Goal: Information Seeking & Learning: Learn about a topic

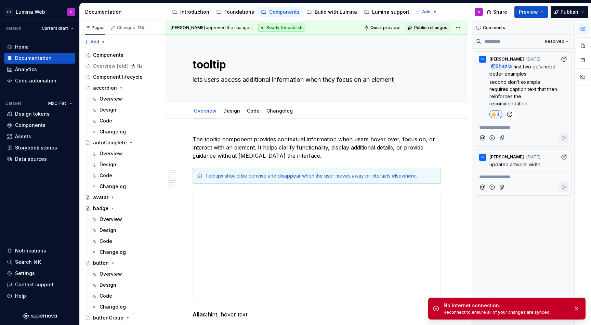
scroll to position [1294, 0]
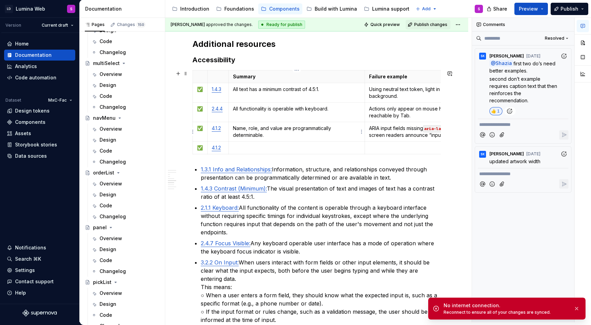
click at [266, 134] on p "Name, role, and value are programmatically determinable." at bounding box center [297, 132] width 128 height 14
click at [288, 110] on p "All functionality is operable with keyboard." at bounding box center [297, 108] width 128 height 7
click at [395, 109] on p "Actions only appear on mouse hover and are not reachable by Tab." at bounding box center [435, 112] width 133 height 14
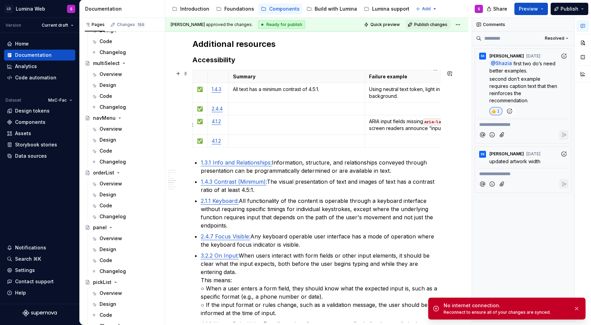
click at [395, 125] on p "ARIA input fields missing aria-label / aria-labelledby ; screen readers announc…" at bounding box center [435, 125] width 133 height 14
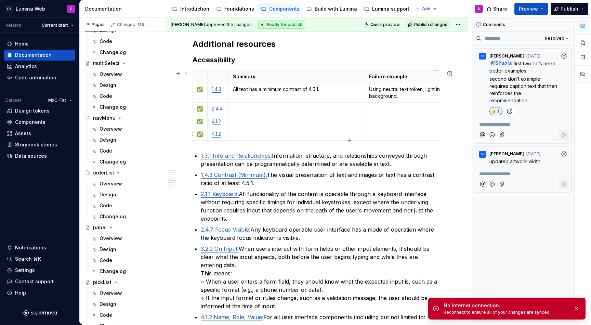
click at [376, 137] on p at bounding box center [435, 134] width 133 height 7
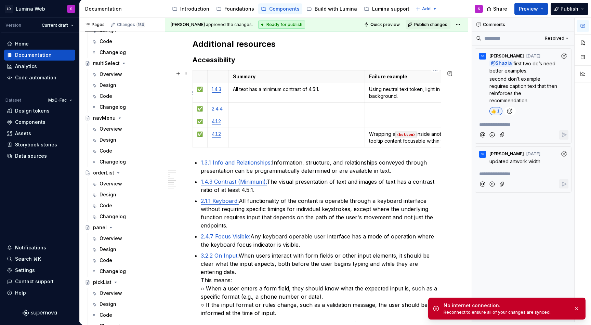
click at [391, 91] on p "Using neutral text token, light in color, on a white background." at bounding box center [435, 93] width 133 height 14
click at [393, 123] on p at bounding box center [435, 121] width 133 height 7
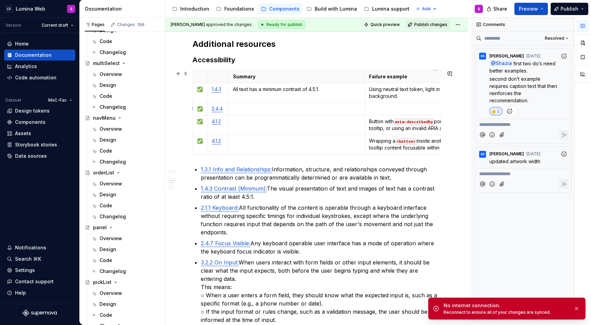
click at [388, 107] on p at bounding box center [435, 108] width 133 height 7
click at [292, 108] on p at bounding box center [297, 108] width 128 height 7
click at [268, 144] on p at bounding box center [297, 141] width 128 height 7
click at [253, 110] on p at bounding box center [297, 108] width 128 height 7
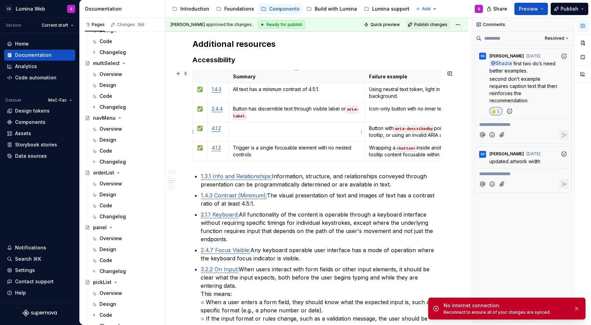
click at [268, 132] on td at bounding box center [297, 132] width 137 height 20
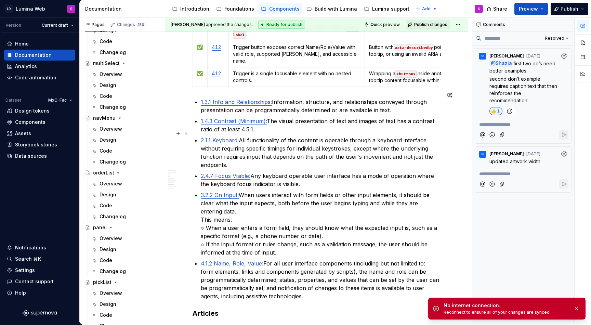
scroll to position [1376, 0]
drag, startPoint x: 309, startPoint y: 287, endPoint x: 200, endPoint y: 92, distance: 223.8
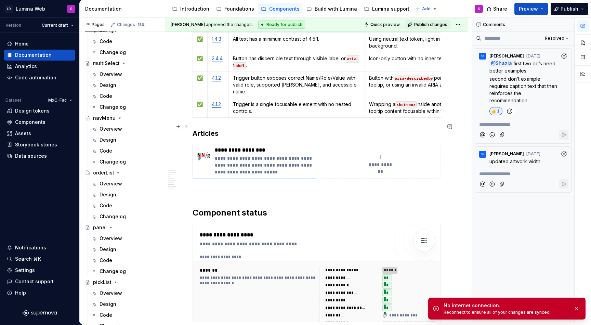
scroll to position [1345, 0]
click at [578, 309] on button "button" at bounding box center [577, 309] width 9 height 10
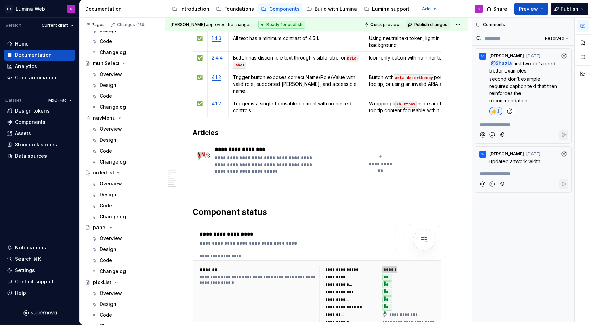
type textarea "*"
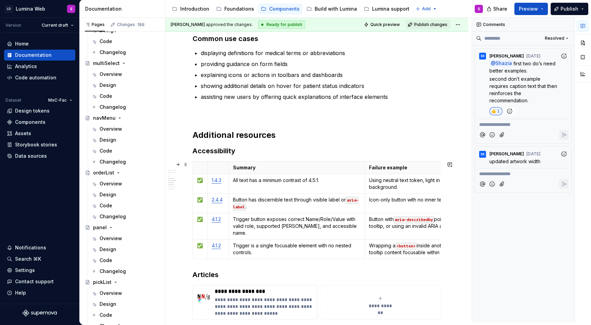
scroll to position [1201, 0]
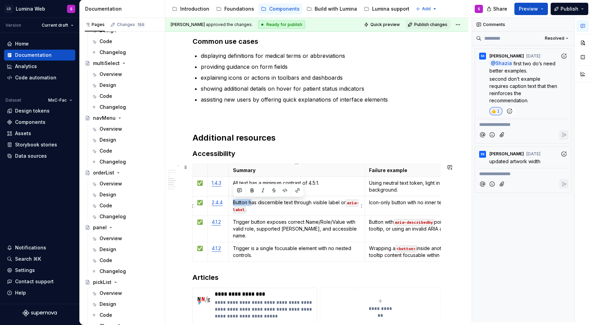
drag, startPoint x: 251, startPoint y: 204, endPoint x: 231, endPoint y: 204, distance: 19.2
click at [231, 204] on td "Button has discernible text through visible label or aria-label ." at bounding box center [297, 206] width 137 height 20
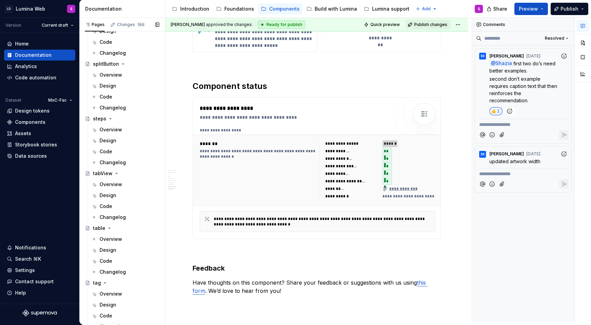
scroll to position [1869, 0]
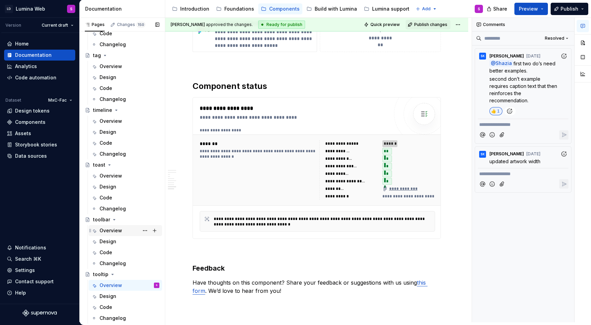
click at [110, 231] on div "Overview" at bounding box center [111, 230] width 23 height 7
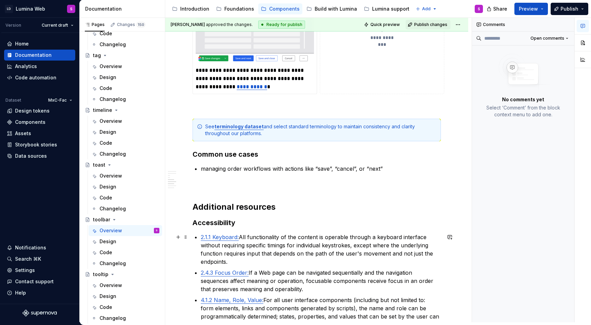
scroll to position [1104, 0]
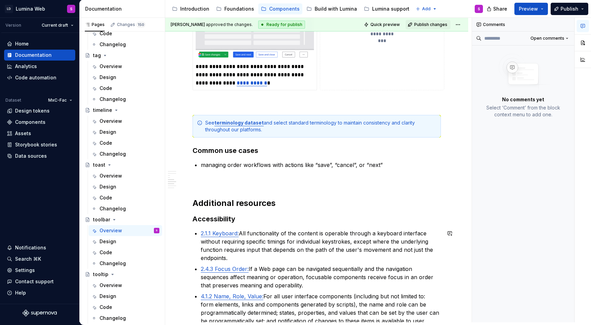
click at [243, 223] on h3 "Accessibility" at bounding box center [317, 219] width 248 height 10
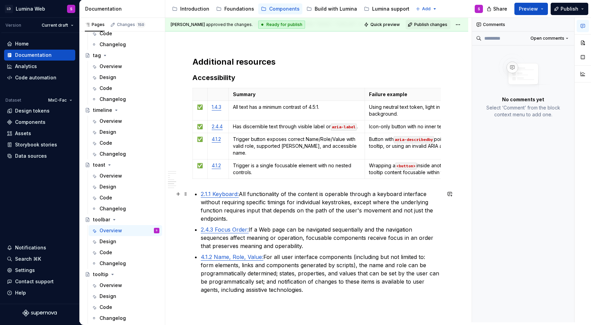
scroll to position [1245, 0]
click at [193, 129] on html "LD Lumina Web S Version Current draft Home Documentation Analytics Code automat…" at bounding box center [295, 162] width 591 height 325
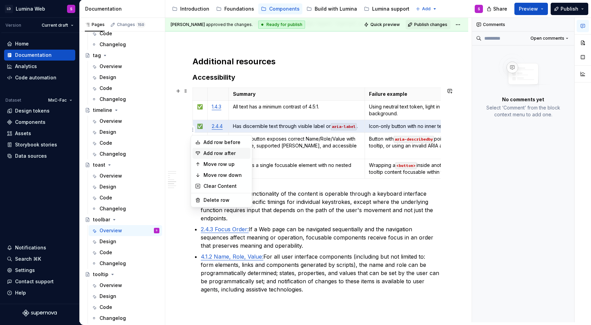
click at [213, 152] on div "Add row after" at bounding box center [226, 153] width 44 height 7
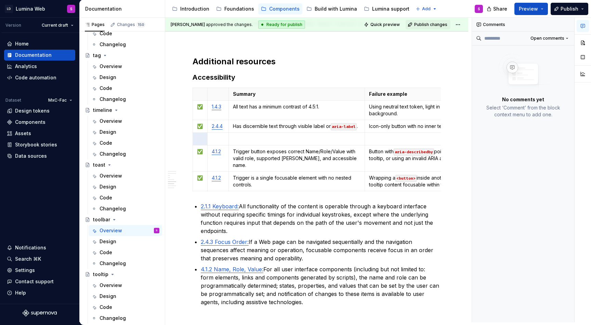
type textarea "*"
click at [193, 128] on html "LD Lumina Web S Version Current draft Home Documentation Analytics Code automat…" at bounding box center [295, 162] width 591 height 325
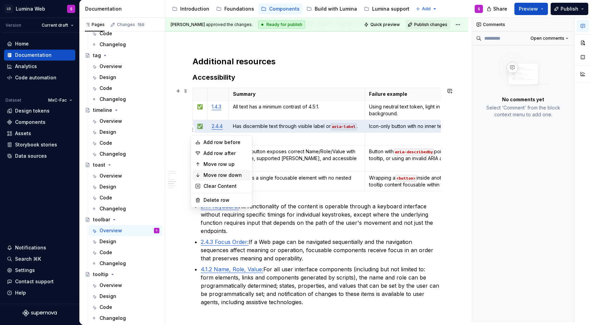
click at [222, 174] on div "Move row down" at bounding box center [226, 175] width 44 height 7
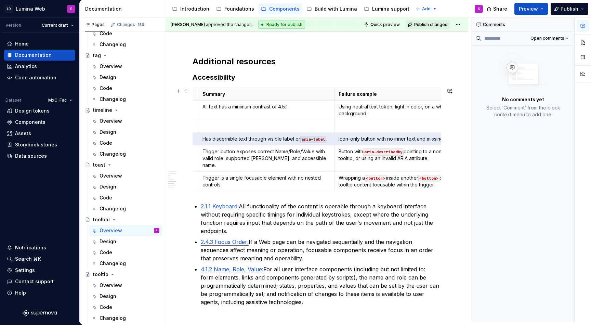
scroll to position [0, 0]
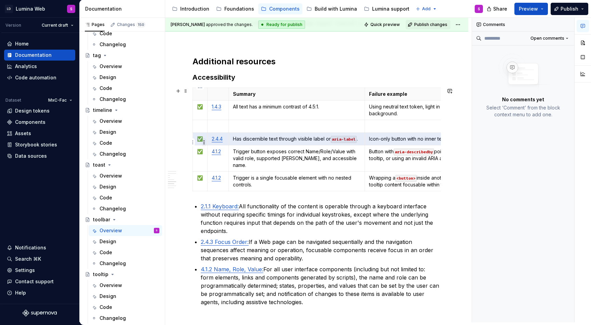
click at [204, 138] on html "LD Lumina Web S Version Current draft Home Documentation Analytics Code automat…" at bounding box center [295, 162] width 591 height 325
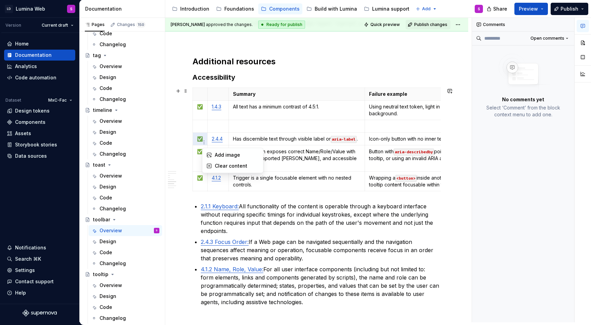
click at [201, 139] on html "LD Lumina Web S Version Current draft Home Documentation Analytics Code automat…" at bounding box center [295, 162] width 591 height 325
click at [201, 139] on p "✅" at bounding box center [200, 139] width 6 height 7
copy p "✅"
click at [201, 145] on td "✅" at bounding box center [200, 139] width 15 height 13
click at [197, 124] on p at bounding box center [200, 126] width 6 height 7
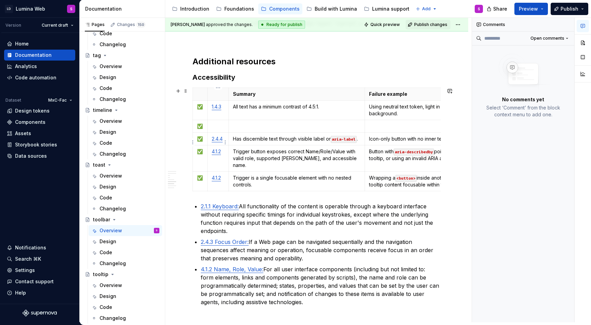
click at [216, 141] on link "2.4.4" at bounding box center [217, 139] width 11 height 6
click at [219, 145] on td "2.4.4" at bounding box center [217, 139] width 21 height 13
click at [216, 122] on td at bounding box center [217, 126] width 21 height 13
click at [256, 125] on p at bounding box center [297, 126] width 128 height 7
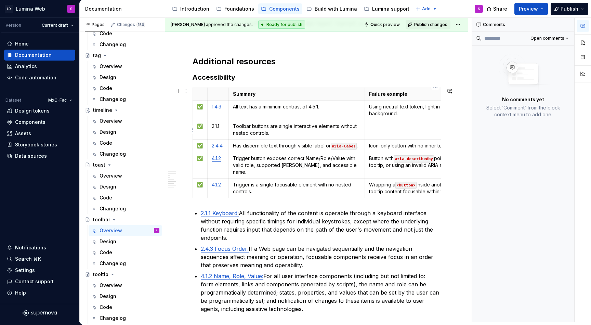
click at [389, 124] on p at bounding box center [435, 126] width 133 height 7
click at [269, 146] on p "Has discernible text through visible label or aria-label ." at bounding box center [297, 145] width 128 height 7
click at [308, 149] on td "Has discernible text through visible label or aria-label ." at bounding box center [297, 146] width 137 height 13
click at [307, 146] on p "Has discernible text through visible label or aria-label ." at bounding box center [297, 145] width 128 height 7
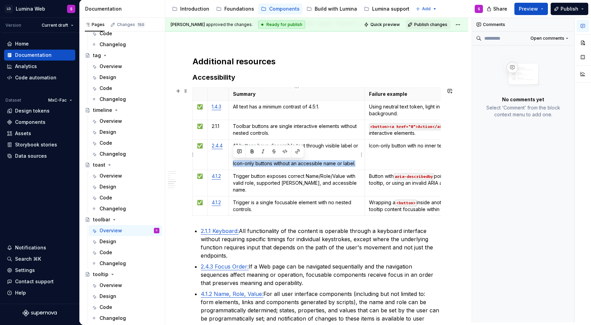
drag, startPoint x: 358, startPoint y: 165, endPoint x: 232, endPoint y: 163, distance: 126.0
click at [232, 163] on td "All buttons have discernible text through visible label or aria-label. Icon-onl…" at bounding box center [297, 155] width 137 height 30
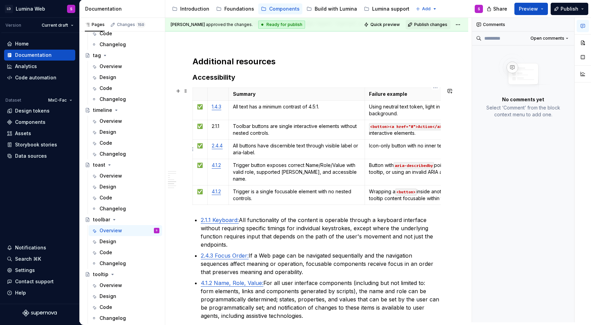
click at [399, 149] on p "Icon-only button with no inner text and missing aria-label ." at bounding box center [435, 145] width 133 height 7
click at [256, 167] on p "Trigger button exposes correct Name/Role/Value with valid role, supported ARIA,…" at bounding box center [297, 172] width 128 height 21
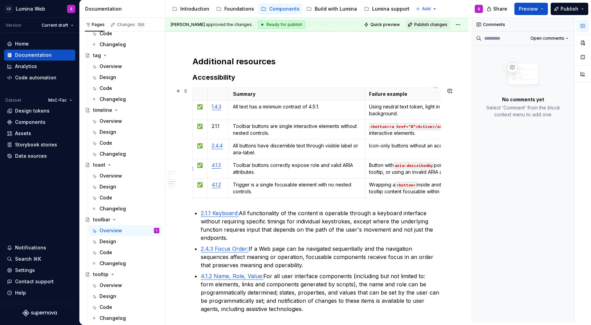
click at [397, 168] on code "aria-describedby" at bounding box center [414, 165] width 40 height 7
click at [258, 192] on p "Trigger is a single focusable element with no nested controls." at bounding box center [297, 188] width 128 height 14
click at [392, 190] on p "Wrapping a <button> inside another <button> or making tooltip content focusable…" at bounding box center [435, 188] width 133 height 14
click at [382, 189] on p "Wrapping a <button> inside another <button> or making tooltip content focusable…" at bounding box center [435, 188] width 133 height 14
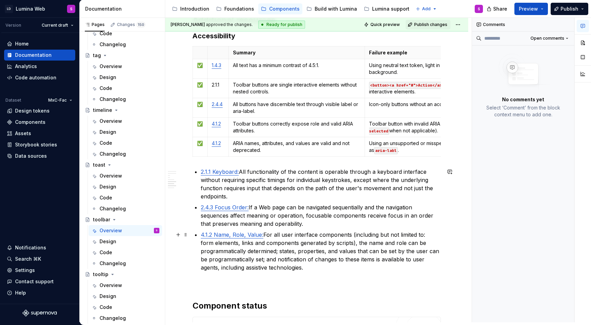
scroll to position [1303, 0]
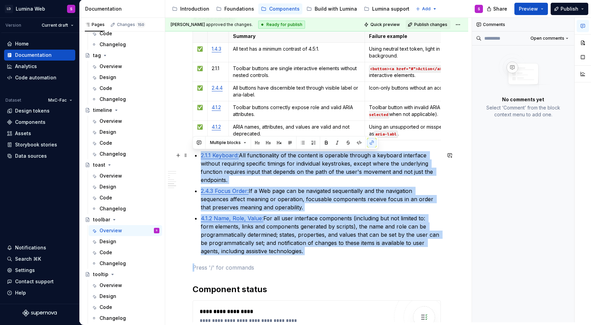
drag, startPoint x: 310, startPoint y: 257, endPoint x: 191, endPoint y: 157, distance: 155.0
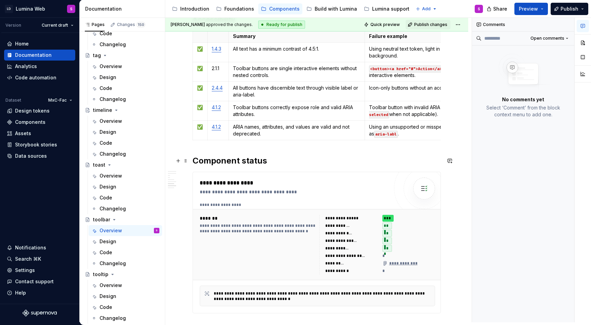
click at [193, 160] on h2 "Component status" at bounding box center [317, 160] width 248 height 11
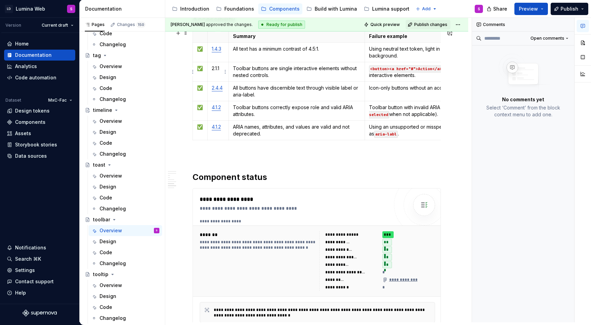
click at [217, 67] on p "2.1.1" at bounding box center [218, 68] width 13 height 7
click at [250, 81] on td "Toolbar buttons are single interactive elements without nested controls." at bounding box center [297, 72] width 137 height 20
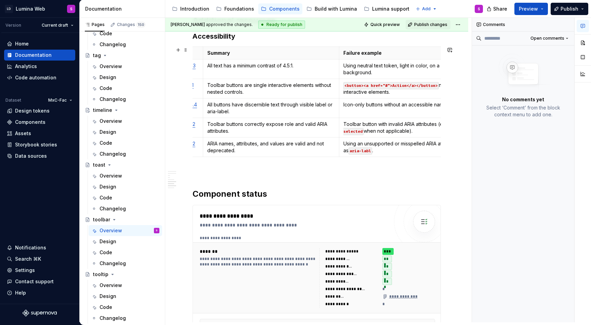
scroll to position [0, 0]
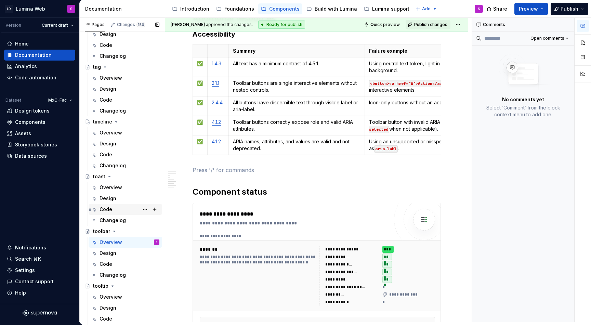
scroll to position [1848, 0]
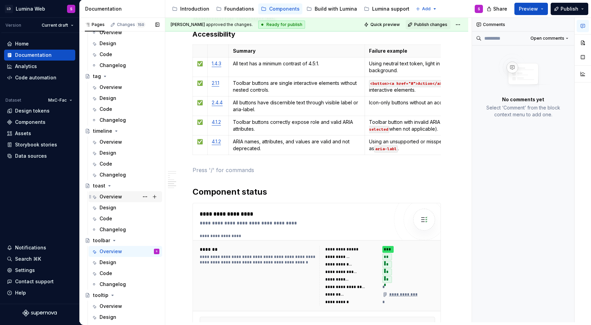
click at [112, 196] on div "Overview" at bounding box center [111, 196] width 23 height 7
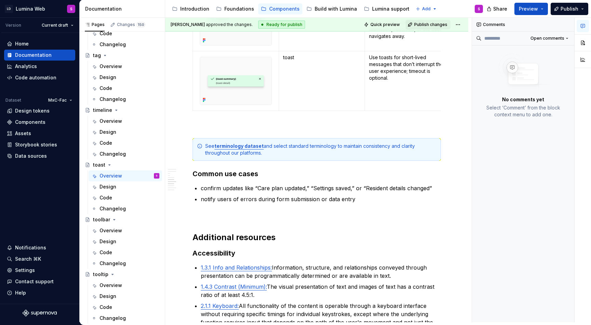
scroll to position [1342, 0]
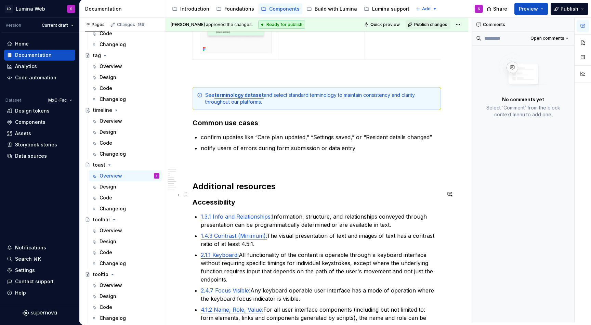
click at [251, 198] on h3 "Accessibility" at bounding box center [317, 202] width 248 height 10
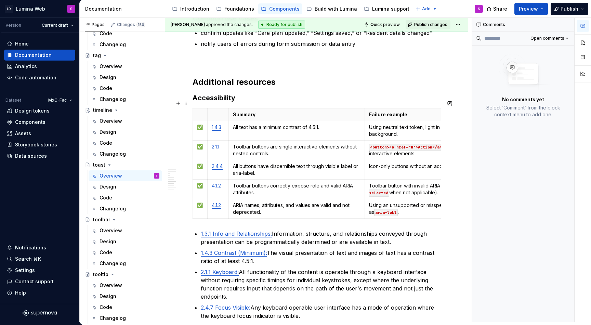
scroll to position [1445, 0]
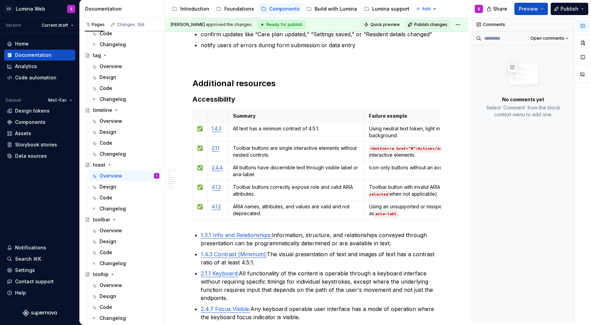
type textarea "*"
click at [193, 123] on html "LD Lumina Web S Version Current draft Home Documentation Analytics Code automat…" at bounding box center [295, 162] width 591 height 325
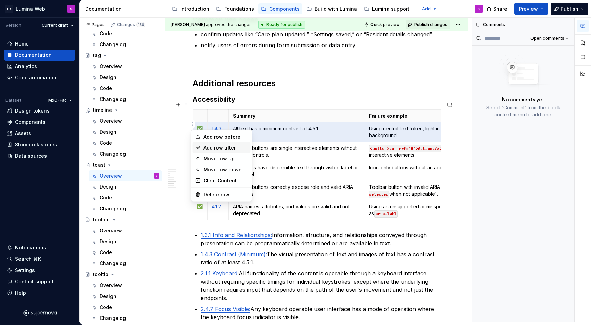
click at [206, 147] on div "Add row after" at bounding box center [226, 147] width 44 height 7
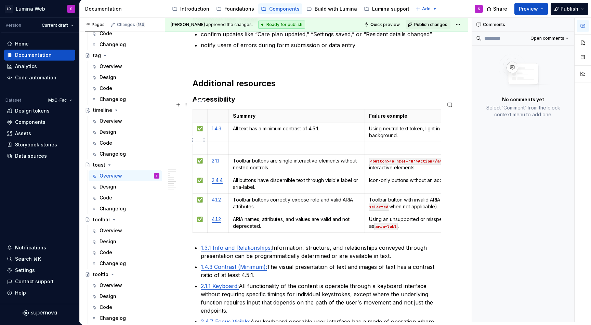
click at [200, 145] on p at bounding box center [200, 148] width 6 height 7
click at [220, 145] on p at bounding box center [218, 148] width 13 height 7
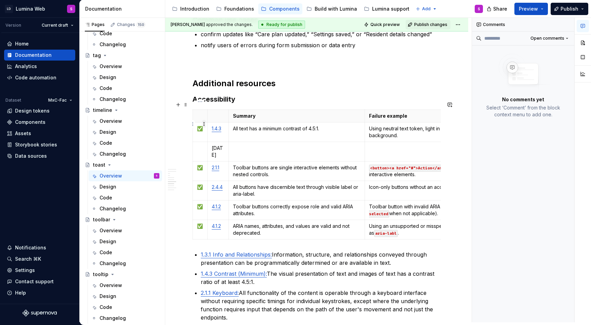
click at [203, 120] on html "LD Lumina Web S Version Current draft Home Documentation Analytics Code automat…" at bounding box center [295, 162] width 591 height 325
click at [200, 120] on html "LD Lumina Web S Version Current draft Home Documentation Analytics Code automat…" at bounding box center [295, 162] width 591 height 325
click at [200, 125] on p "✅" at bounding box center [200, 128] width 6 height 7
copy p "✅"
click at [201, 145] on p at bounding box center [200, 148] width 6 height 7
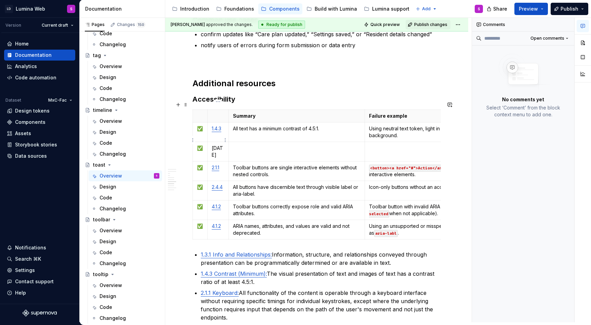
click at [216, 145] on p "1.4.12" at bounding box center [218, 152] width 13 height 14
click at [232, 181] on td "All buttons have discernible text through visible label or aria-label." at bounding box center [297, 191] width 137 height 20
click at [240, 164] on p "Toolbar buttons are single interactive elements without nested controls." at bounding box center [297, 171] width 128 height 14
click at [253, 184] on p "All buttons have discernible text through visible label or aria-label." at bounding box center [297, 191] width 128 height 14
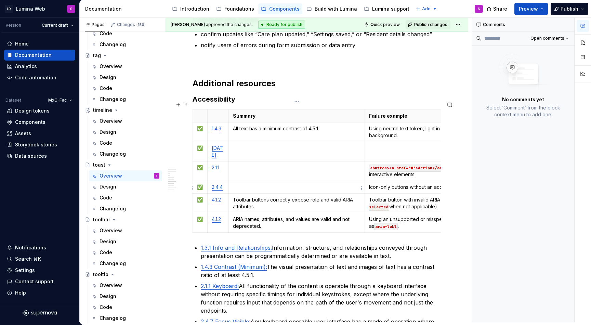
click at [253, 196] on p "Toolbar buttons correctly expose role and valid ARIA attributes." at bounding box center [297, 203] width 128 height 14
click at [258, 216] on p "ARIA names, attributes, and values are valid and not deprecated." at bounding box center [297, 223] width 128 height 14
click at [382, 223] on code "aria-labl" at bounding box center [386, 226] width 24 height 7
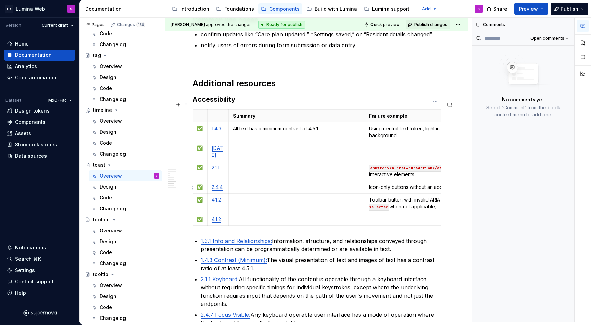
click at [385, 197] on code "aria-selected" at bounding box center [428, 204] width 119 height 14
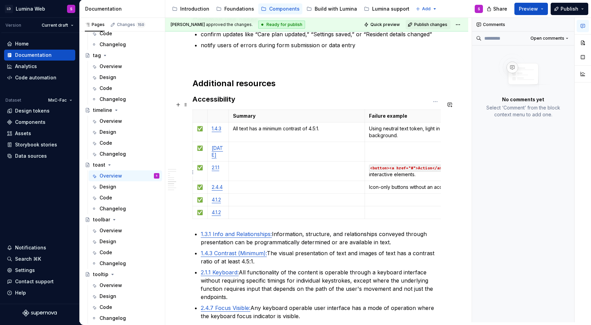
click at [387, 184] on p "Icon-only buttons without an accessible name or label." at bounding box center [435, 187] width 133 height 7
click at [381, 164] on p "<button><a href="#">Action</a></button> nested interactive elements." at bounding box center [435, 171] width 133 height 14
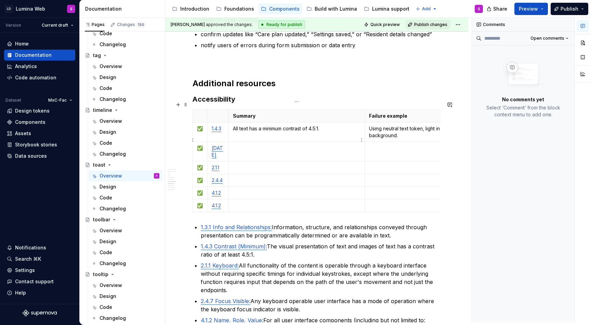
click at [244, 145] on p at bounding box center [297, 148] width 128 height 7
click at [240, 164] on p at bounding box center [297, 167] width 128 height 7
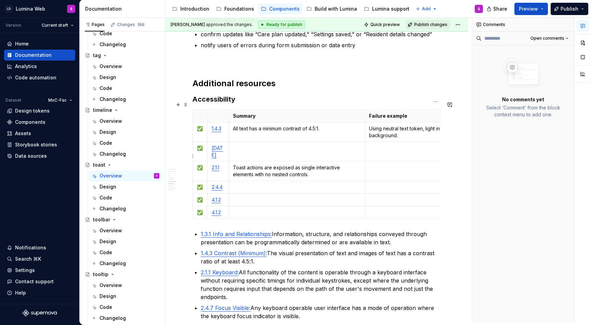
click at [374, 163] on td at bounding box center [435, 172] width 141 height 20
click at [256, 145] on p at bounding box center [297, 148] width 128 height 7
click at [394, 145] on p at bounding box center [435, 148] width 133 height 7
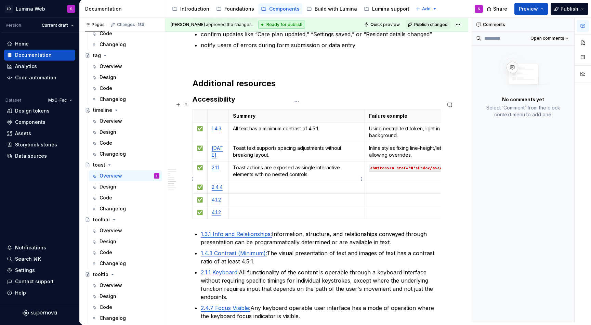
click at [247, 184] on p at bounding box center [297, 187] width 128 height 7
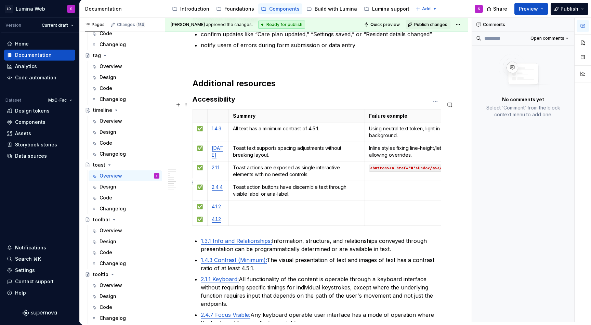
click at [402, 188] on td at bounding box center [435, 191] width 141 height 20
click at [253, 203] on td at bounding box center [297, 207] width 137 height 13
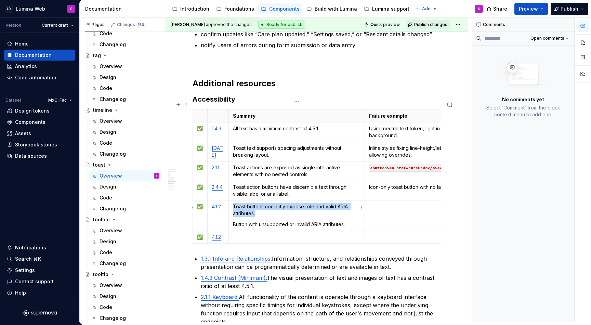
click at [233, 221] on p "Button with unsupported or invalid ARIA attributes." at bounding box center [297, 224] width 128 height 7
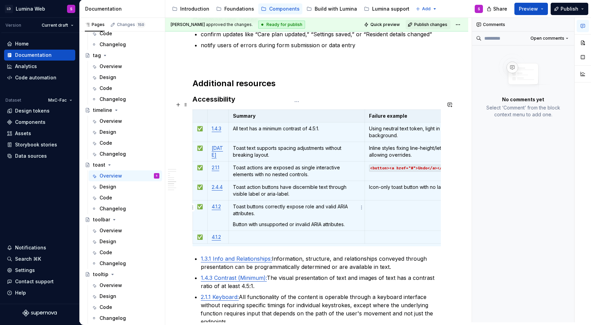
click at [258, 211] on td "Toast buttons correctly expose role and valid ARIA attributes. Button with unsu…" at bounding box center [297, 216] width 137 height 30
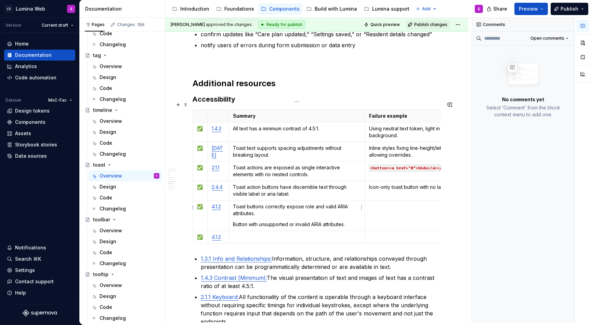
click at [350, 221] on p "Button with unsupported or invalid ARIA attributes." at bounding box center [297, 224] width 128 height 7
click at [233, 221] on p "Button with unsupported or invalid ARIA attributes." at bounding box center [297, 224] width 128 height 7
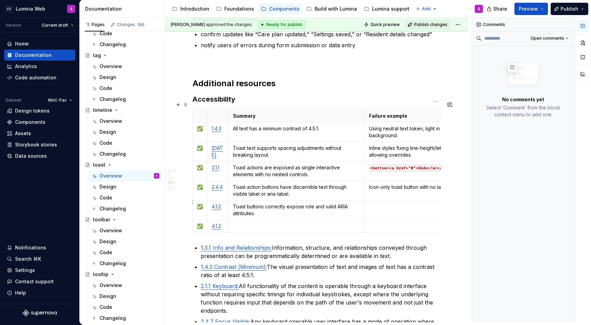
click at [372, 206] on td at bounding box center [435, 211] width 141 height 20
click at [264, 223] on p at bounding box center [297, 226] width 128 height 7
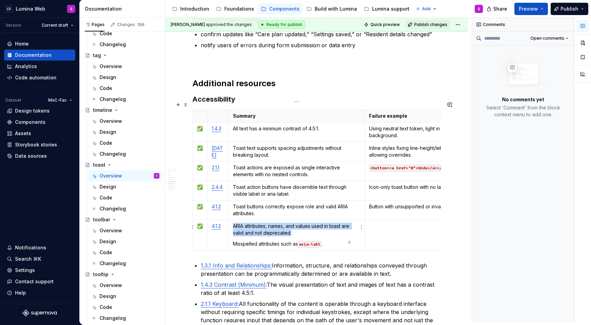
click at [234, 241] on p "Misspelled attributes such as aria-labl ." at bounding box center [297, 244] width 128 height 7
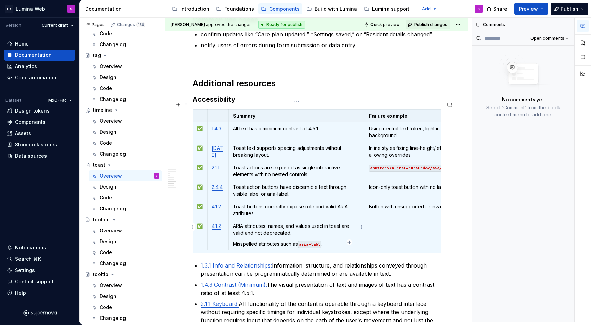
click at [242, 241] on p "Misspelled attributes such as aria-labl ." at bounding box center [297, 244] width 128 height 7
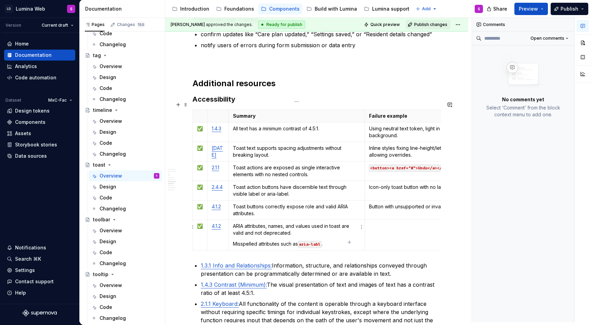
click at [234, 241] on p "Misspelled attributes such as aria-labl ." at bounding box center [297, 244] width 128 height 7
click at [332, 241] on p "Misspelled attributes such as aria-labl ." at bounding box center [297, 244] width 128 height 7
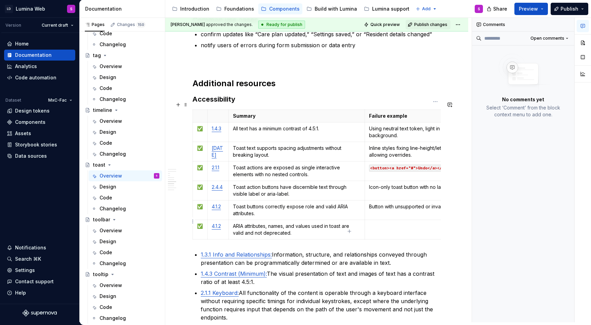
click at [389, 223] on p at bounding box center [435, 226] width 133 height 7
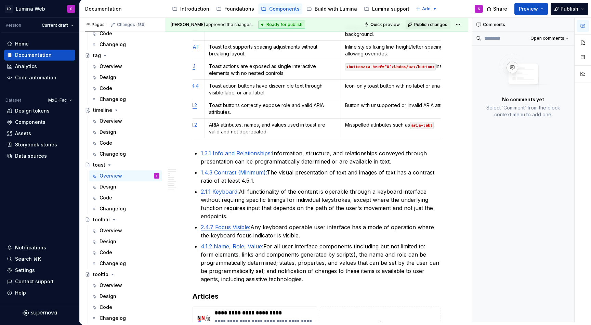
scroll to position [0, 0]
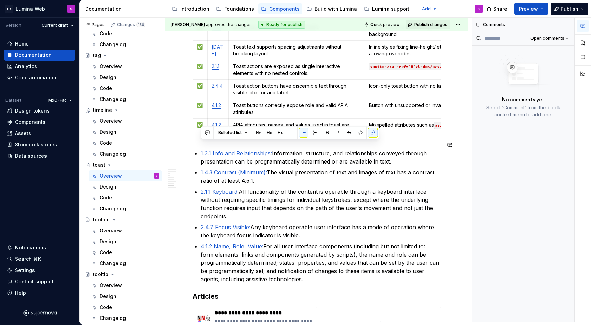
drag, startPoint x: 307, startPoint y: 274, endPoint x: 196, endPoint y: 140, distance: 174.0
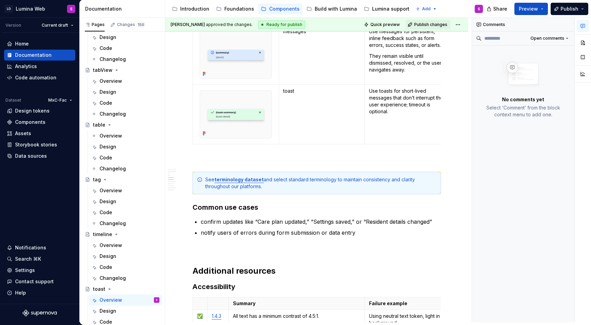
scroll to position [1329, 0]
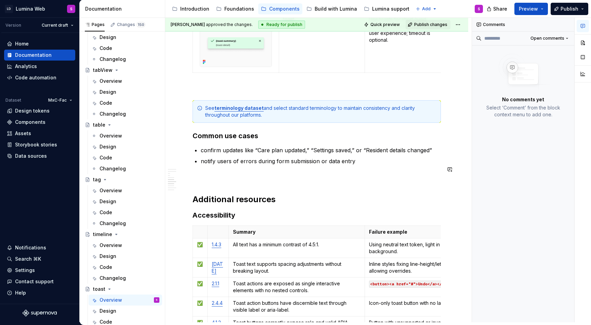
click at [222, 210] on h3 "Accessibility" at bounding box center [317, 215] width 248 height 10
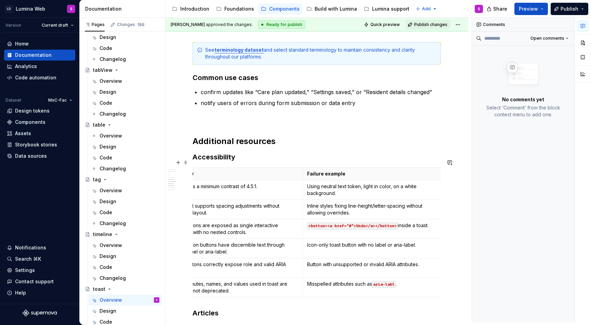
scroll to position [0, 0]
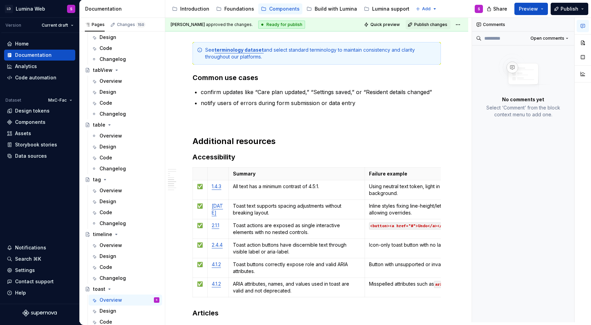
type textarea "*"
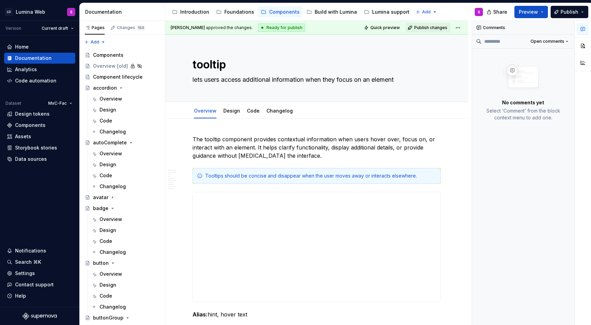
type textarea "*"
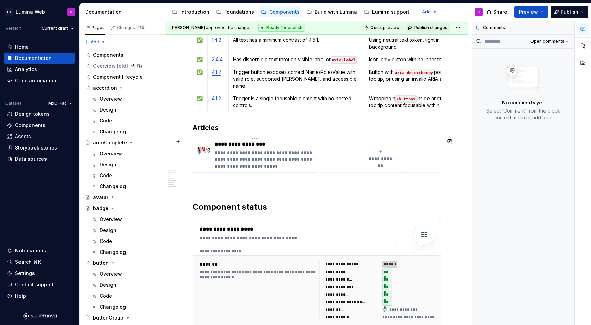
scroll to position [1184, 0]
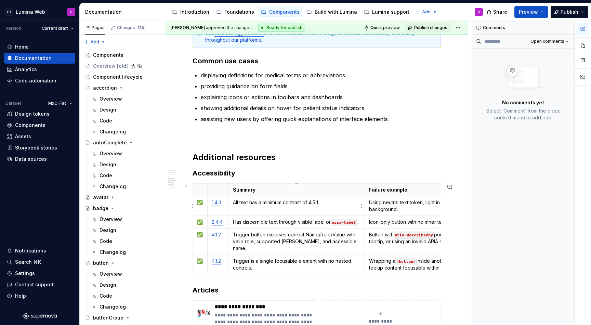
click at [239, 203] on p "All text has a minimum contrast of 4.5:1." at bounding box center [297, 202] width 128 height 7
click at [242, 174] on h3 "Accessibility" at bounding box center [317, 173] width 248 height 10
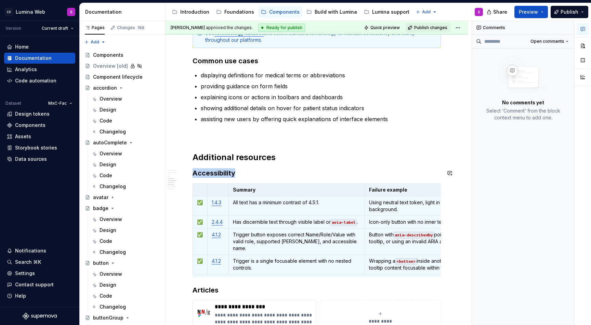
copy h3 "Accessibility"
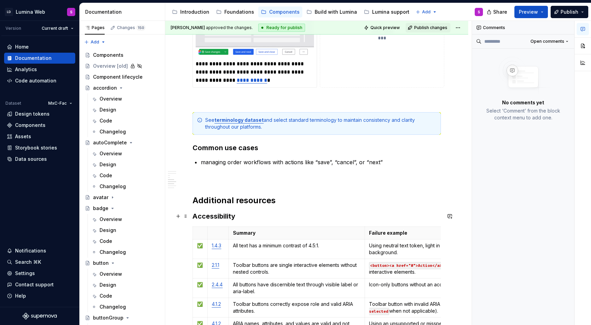
scroll to position [1125, 0]
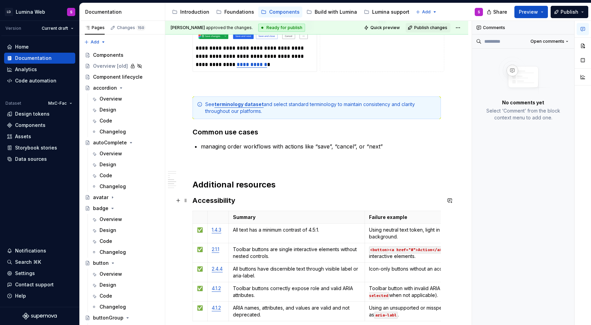
click at [245, 201] on h3 "Accessibility" at bounding box center [317, 201] width 248 height 10
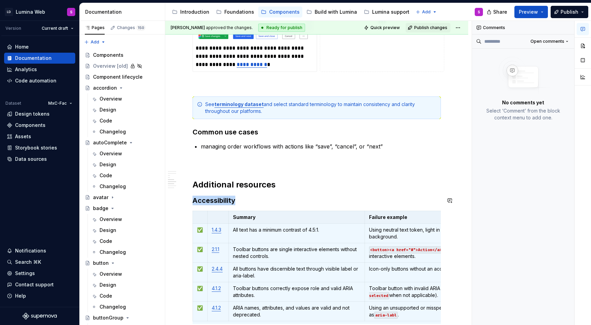
copy h3 "Accessibility"
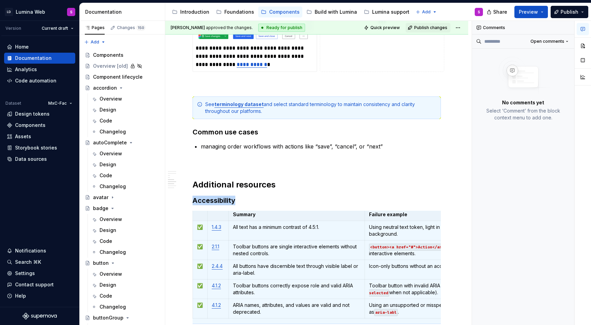
type textarea "*"
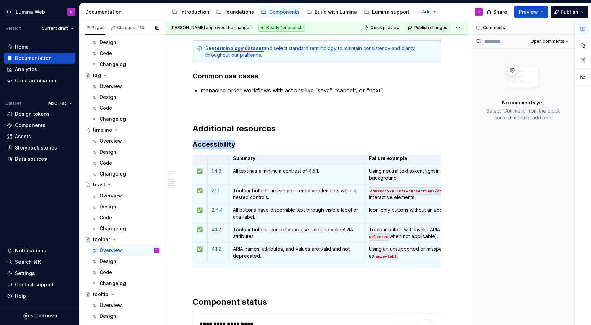
scroll to position [1826, 0]
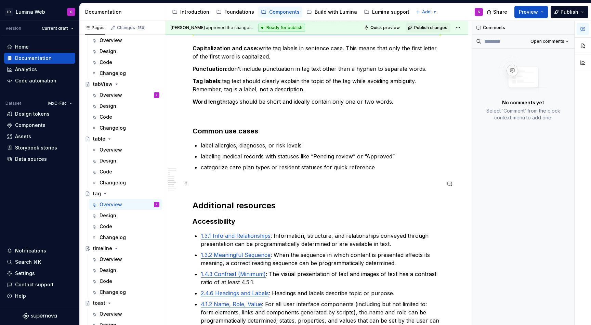
scroll to position [1225, 0]
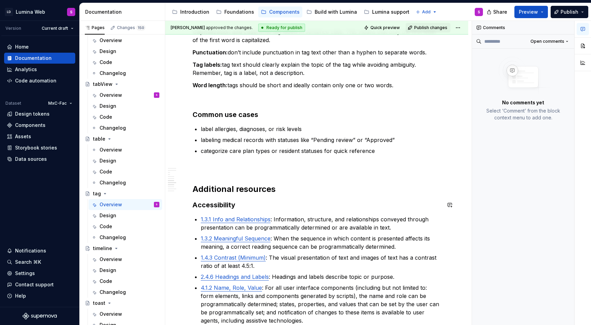
click at [241, 208] on h3 "Accessibility" at bounding box center [317, 205] width 248 height 10
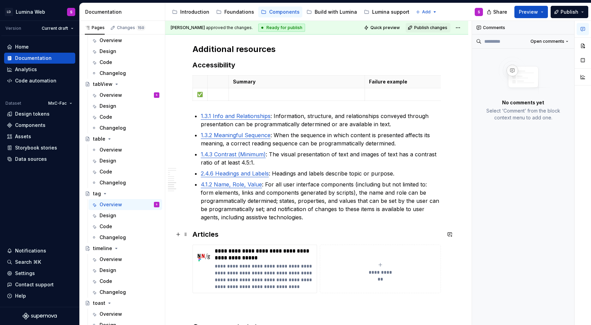
scroll to position [1370, 0]
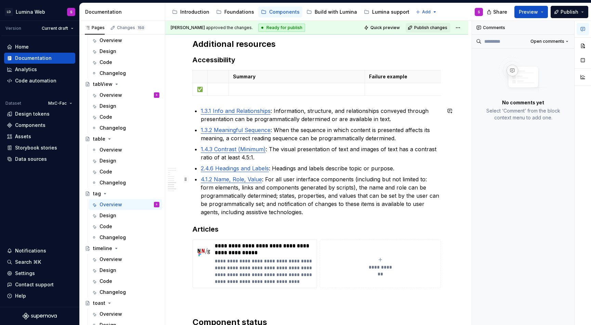
click at [309, 213] on p "4.1.2 Name, Role, Value : For all user interface components (including but not …" at bounding box center [321, 195] width 240 height 41
type textarea "*"
click at [215, 92] on p at bounding box center [218, 89] width 13 height 7
click at [192, 90] on html "LD Lumina Web S Version Current draft Home Documentation Analytics Code automat…" at bounding box center [295, 162] width 591 height 325
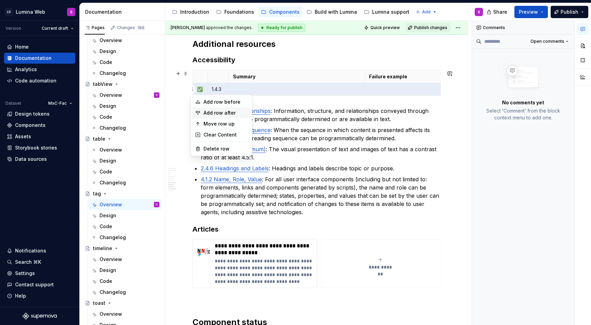
click at [208, 113] on div "Add row after" at bounding box center [226, 113] width 44 height 7
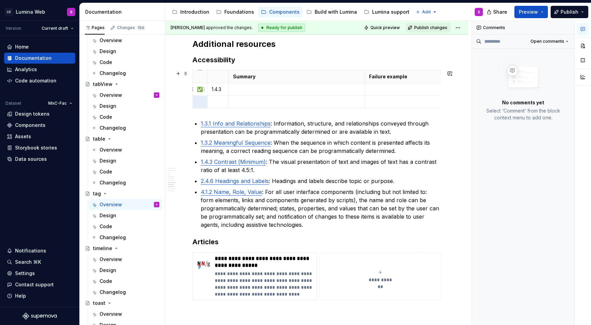
click at [199, 92] on p "✅" at bounding box center [200, 89] width 6 height 7
copy p "✅"
click at [199, 104] on p at bounding box center [200, 102] width 6 height 7
click at [213, 104] on p at bounding box center [218, 102] width 13 height 7
click at [403, 182] on p "2.4.6 Headings and Labels : Headings and labels describe topic or purpose." at bounding box center [321, 181] width 240 height 8
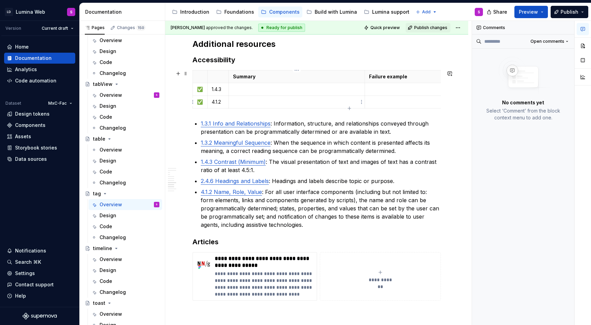
click at [262, 104] on p at bounding box center [297, 102] width 128 height 7
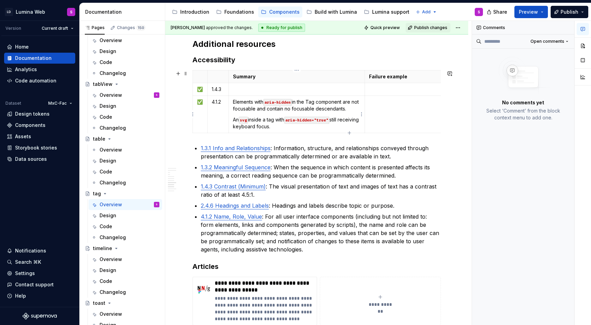
click at [295, 131] on td "Elements with aria-hidden in the Tag component are not focusable and contain no…" at bounding box center [297, 113] width 137 height 37
click at [232, 120] on td "Elements with aria-hidden in the Tag component are not focusable and contain no…" at bounding box center [297, 113] width 137 height 37
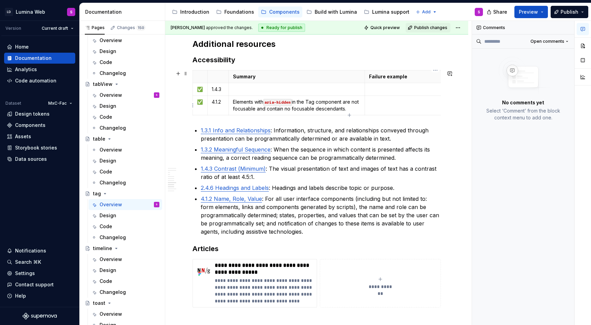
click at [386, 99] on p at bounding box center [435, 102] width 133 height 7
click at [277, 87] on p at bounding box center [297, 89] width 128 height 7
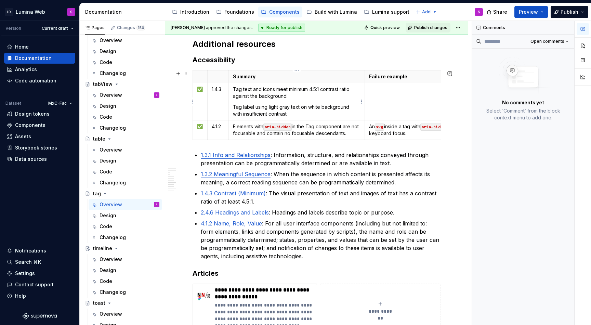
click at [291, 114] on p "Tag label using light gray text on white background with insufficient contrast." at bounding box center [297, 111] width 128 height 14
click at [234, 106] on p "Tag label using light gray text on white background with insufficient contrast." at bounding box center [297, 111] width 128 height 14
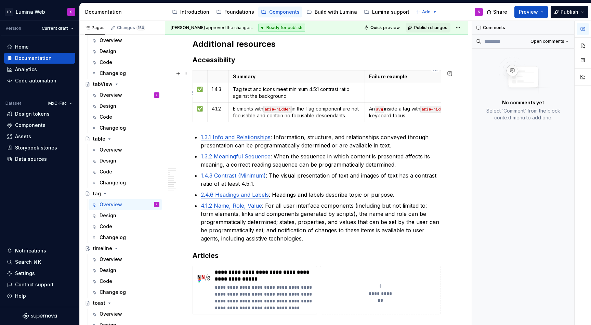
click at [398, 95] on td at bounding box center [435, 93] width 141 height 20
click at [315, 240] on p "4.1.2 Name, Role, Value : For all user interface components (including but not …" at bounding box center [321, 222] width 240 height 41
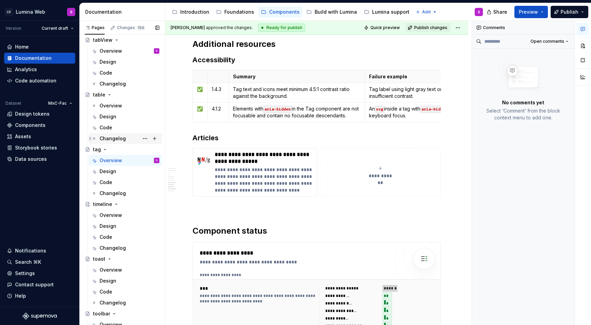
scroll to position [1710, 0]
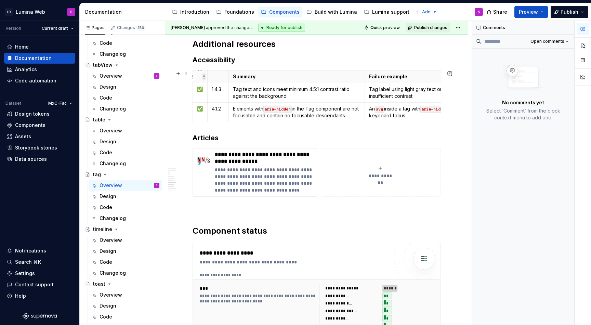
click at [203, 75] on html "LD Lumina Web S Version Current draft Home Documentation Analytics Code automat…" at bounding box center [295, 162] width 591 height 325
click at [245, 60] on html "LD Lumina Web S Version Current draft Home Documentation Analytics Code automat…" at bounding box center [295, 162] width 591 height 325
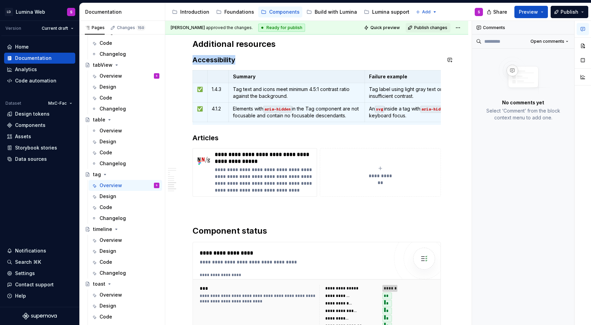
copy h3 "Accessibility"
click at [112, 132] on div "Overview" at bounding box center [111, 130] width 23 height 7
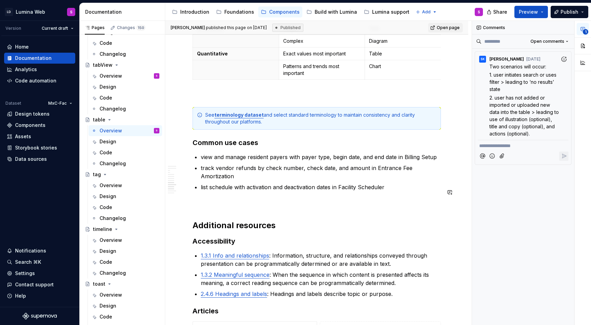
scroll to position [2405, 0]
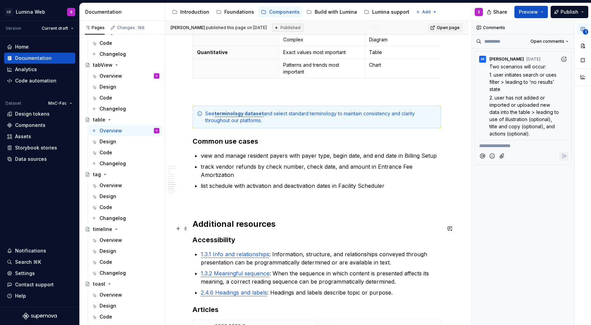
click at [259, 235] on h3 "Accessibility" at bounding box center [317, 240] width 248 height 10
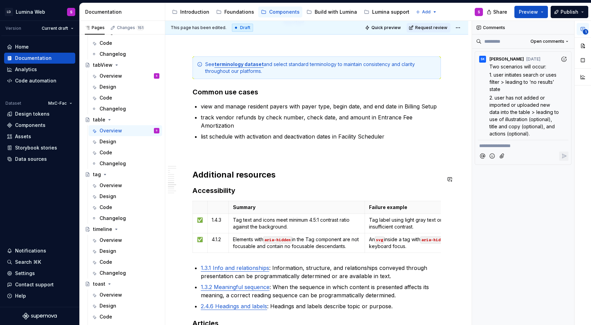
scroll to position [2461, 0]
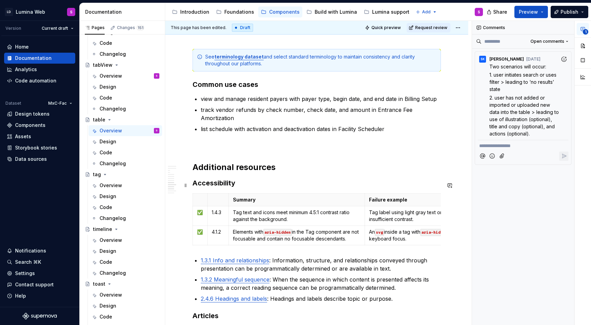
click at [193, 204] on html "LD Lumina Web S Version Current draft Home Documentation Analytics Code automat…" at bounding box center [295, 162] width 591 height 325
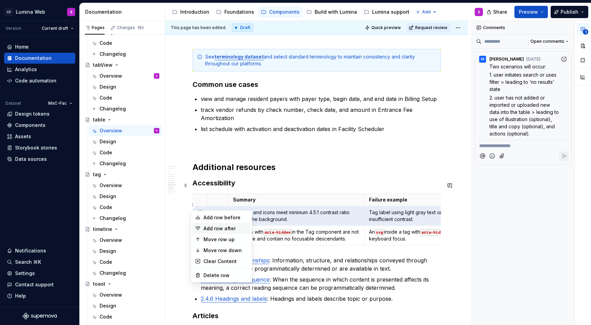
click at [217, 228] on div "Add row after" at bounding box center [226, 228] width 44 height 7
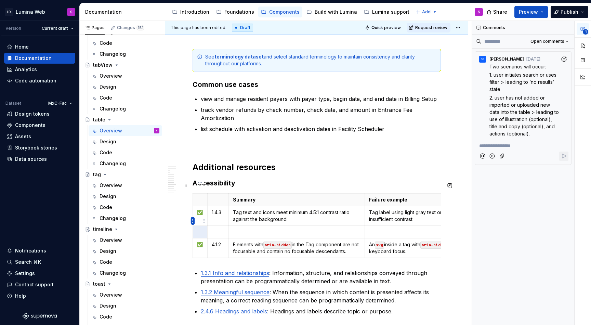
click at [193, 220] on html "LD Lumina Web S Version Current draft Home Documentation Analytics Code automat…" at bounding box center [295, 162] width 591 height 325
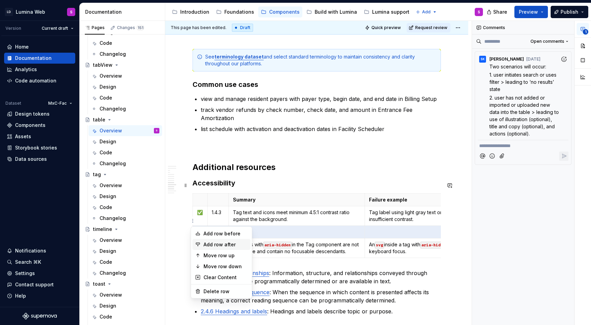
click at [211, 245] on div "Add row after" at bounding box center [226, 244] width 44 height 7
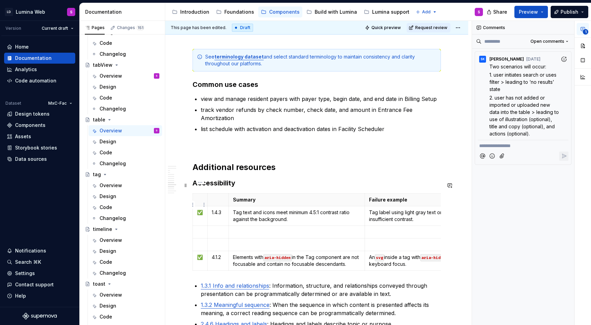
click at [201, 209] on p "✅" at bounding box center [200, 212] width 6 height 7
copy p "✅"
click at [199, 229] on p at bounding box center [200, 232] width 6 height 7
click at [199, 241] on p at bounding box center [200, 244] width 6 height 7
type textarea "*"
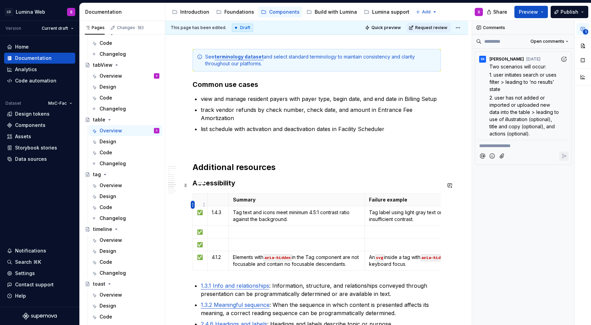
click at [193, 206] on html "LD Lumina Web S Version Current draft Home Documentation Analytics Code automat…" at bounding box center [295, 162] width 591 height 325
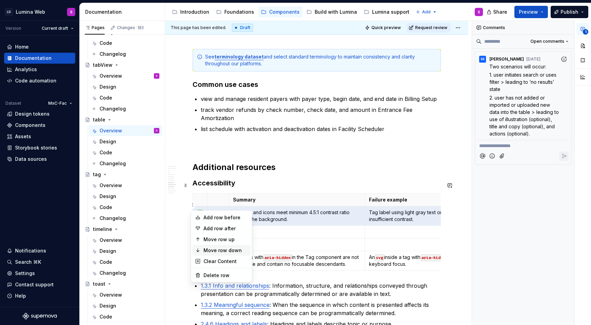
click at [219, 249] on div "Move row down" at bounding box center [226, 250] width 44 height 7
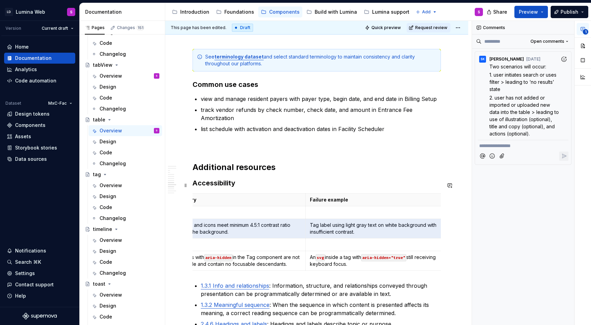
scroll to position [0, 0]
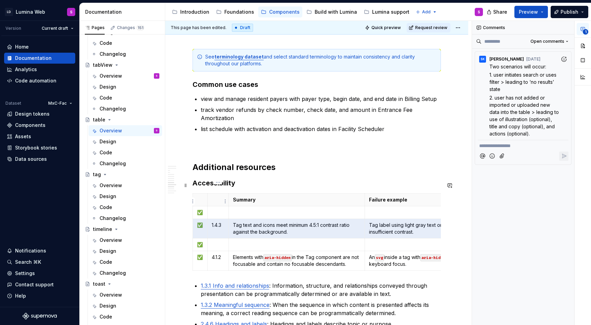
click at [212, 209] on p at bounding box center [218, 212] width 13 height 7
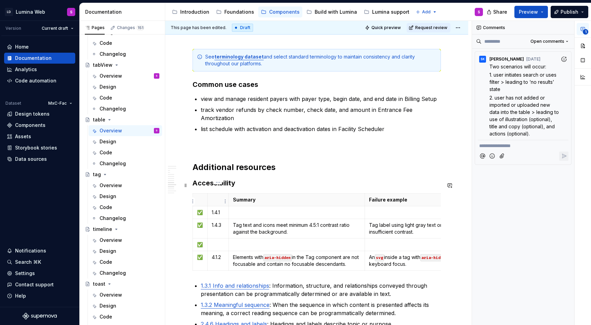
click at [217, 209] on p "1.4.1" at bounding box center [218, 212] width 13 height 7
click at [216, 241] on p at bounding box center [218, 244] width 13 height 7
click at [193, 218] on html "LD Lumina Web S Version Current draft Home Documentation Analytics Code automat…" at bounding box center [295, 162] width 591 height 325
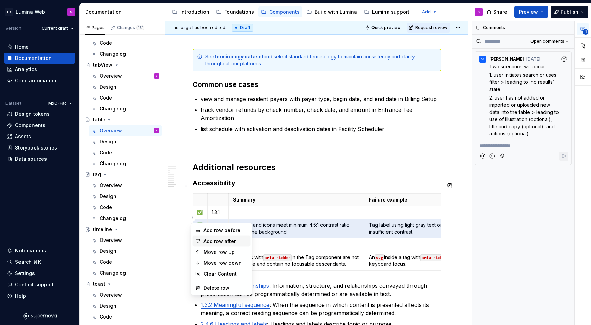
click at [214, 240] on div "Add row after" at bounding box center [226, 241] width 44 height 7
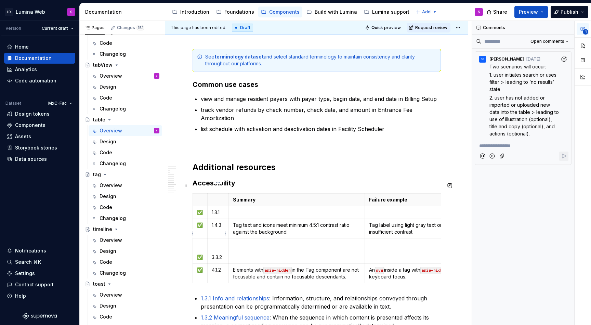
click at [215, 251] on td "3.3.2" at bounding box center [217, 257] width 21 height 13
click at [215, 241] on p at bounding box center [218, 244] width 13 height 7
click at [202, 222] on p "✅" at bounding box center [200, 225] width 6 height 7
copy p "✅"
click at [200, 241] on p at bounding box center [200, 244] width 6 height 7
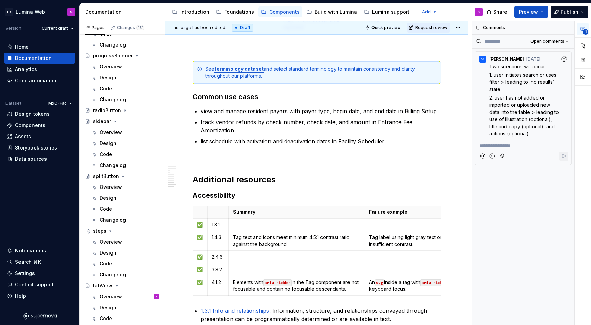
scroll to position [1482, 0]
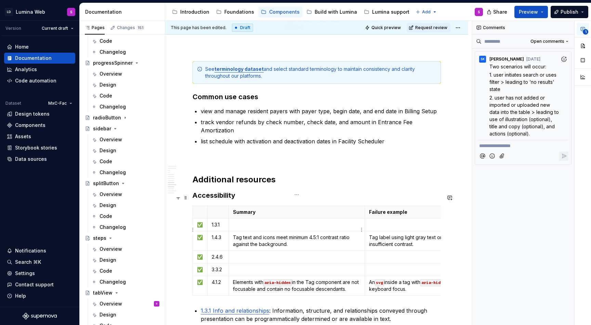
click at [239, 234] on p "Tag text and icons meet minimum 4.5:1 contrast ratio against the background." at bounding box center [297, 241] width 128 height 14
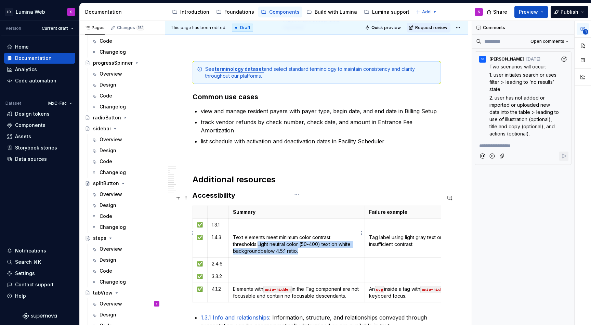
click at [258, 234] on p "Text elements meet minimum color contrast thresholds. Light neutral color (50-4…" at bounding box center [297, 244] width 128 height 21
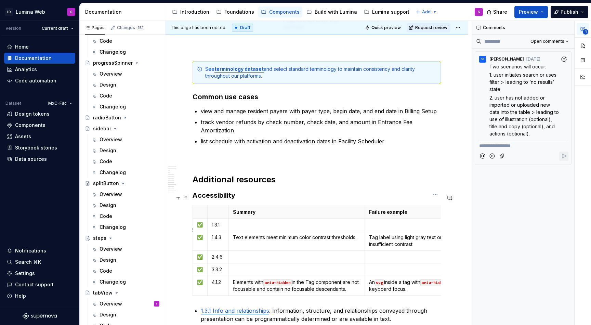
click at [385, 234] on p "Tag label using light gray text on white background with insufficient contrast." at bounding box center [435, 241] width 133 height 14
click at [240, 221] on p at bounding box center [297, 224] width 128 height 7
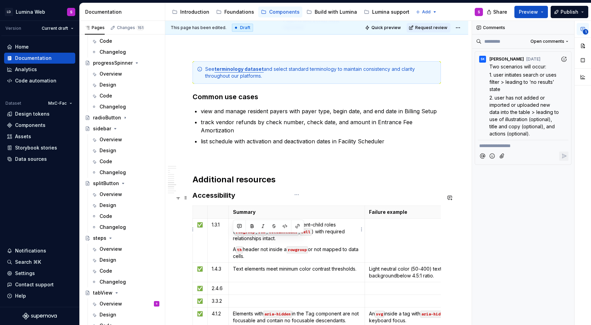
drag, startPoint x: 256, startPoint y: 245, endPoint x: 233, endPoint y: 240, distance: 23.4
click at [233, 246] on p "A th header not inside a rowgroup or not mapped to data cells." at bounding box center [297, 253] width 128 height 14
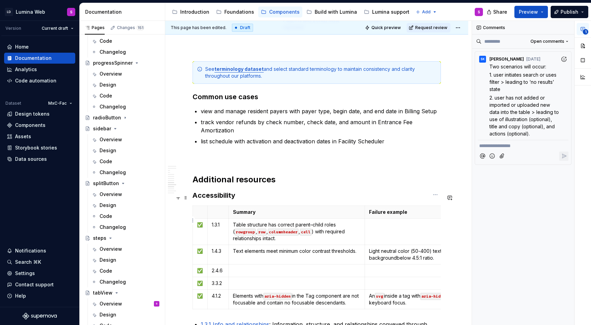
click at [405, 225] on td at bounding box center [435, 232] width 141 height 26
click at [242, 267] on p at bounding box center [297, 270] width 128 height 7
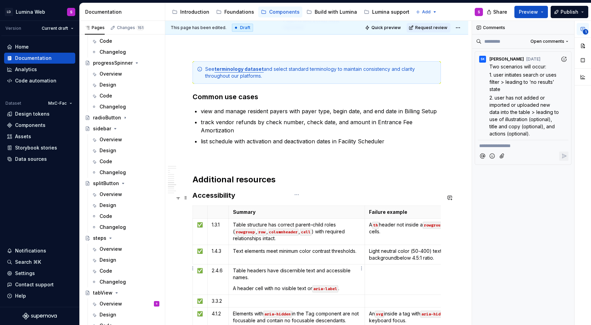
click at [341, 285] on p "A header cell with no visible text or aria-label ." at bounding box center [297, 288] width 128 height 7
click at [233, 285] on p "A header cell with no visible text or aria-label ." at bounding box center [297, 288] width 128 height 7
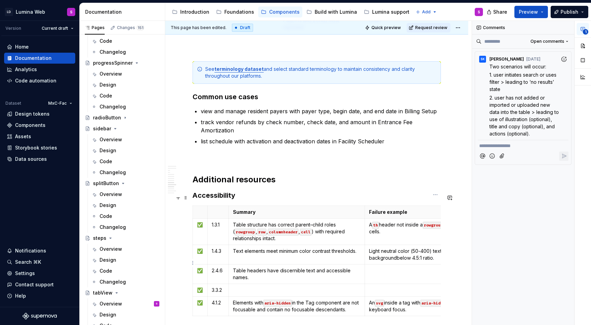
click at [394, 265] on td at bounding box center [435, 275] width 141 height 20
click at [252, 287] on p at bounding box center [297, 290] width 128 height 7
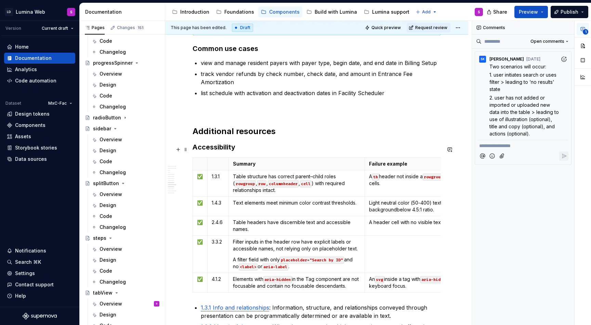
scroll to position [2505, 0]
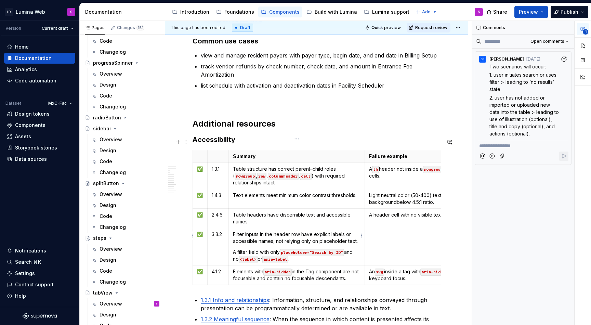
click at [311, 250] on p "A filter field with only placeholder="Search by ID" and no <label> or aria-labe…" at bounding box center [297, 256] width 128 height 14
click at [234, 249] on p "A filter field with only placeholder="Search by ID" and no <label> or aria-labe…" at bounding box center [297, 256] width 128 height 14
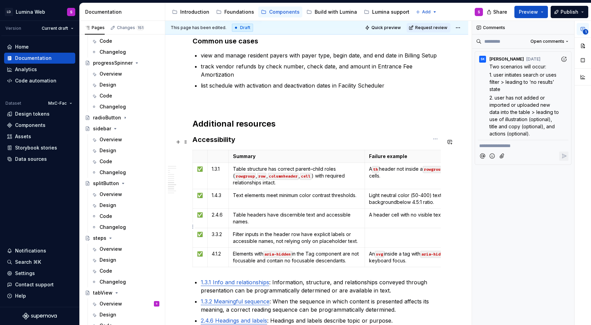
click at [376, 231] on p at bounding box center [435, 234] width 133 height 7
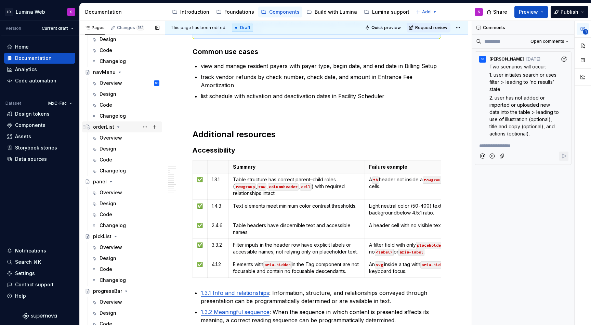
scroll to position [1196, 0]
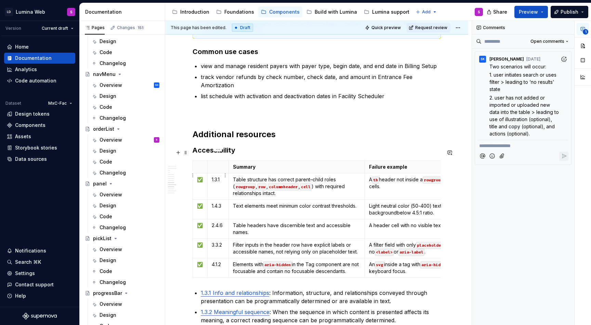
click at [217, 177] on td "1.3.1" at bounding box center [217, 187] width 21 height 26
click at [221, 203] on p "1.4.3" at bounding box center [218, 206] width 13 height 7
click at [221, 222] on p "2.4.6" at bounding box center [218, 225] width 13 height 7
click at [218, 261] on p "4.1.2" at bounding box center [218, 264] width 13 height 7
click at [217, 242] on p "3.3.2" at bounding box center [218, 245] width 13 height 7
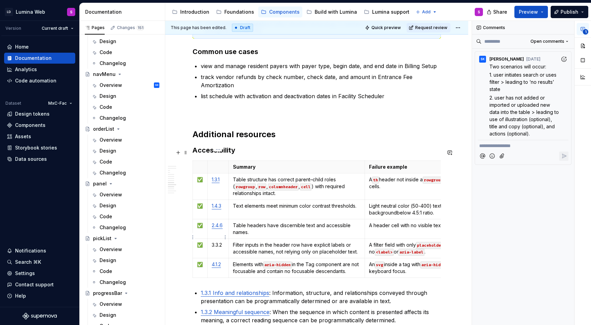
click at [223, 240] on td "3.3.2" at bounding box center [217, 249] width 21 height 20
click at [237, 203] on p "Text elements meet minimum color contrast thresholds." at bounding box center [297, 206] width 128 height 7
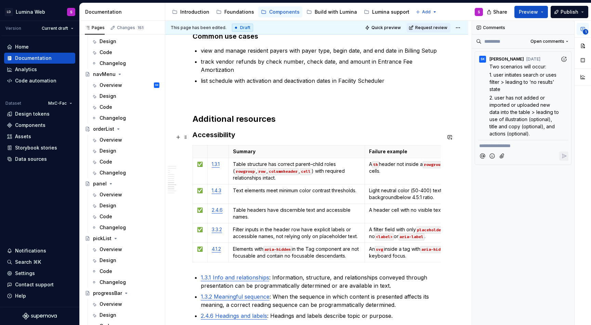
scroll to position [2510, 0]
click at [193, 241] on html "LD Lumina Web S Version Current draft Home Documentation Analytics Code automat…" at bounding box center [295, 162] width 591 height 325
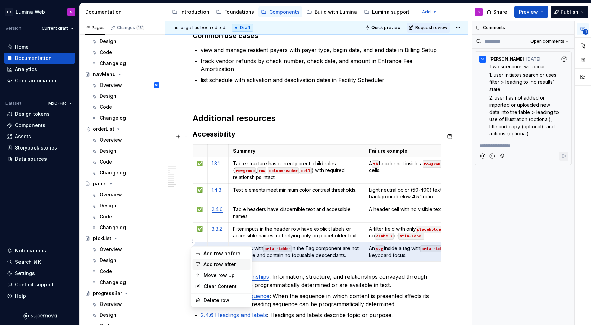
click at [208, 267] on div "Add row after" at bounding box center [226, 264] width 44 height 7
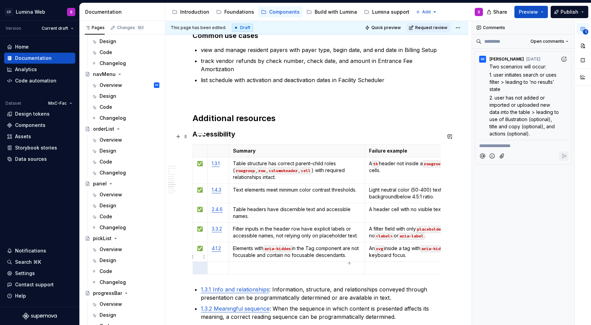
click at [202, 265] on p at bounding box center [200, 268] width 6 height 7
click at [218, 245] on td "4.1.2" at bounding box center [217, 252] width 21 height 20
copy link "4.1.2"
click at [217, 265] on p at bounding box center [218, 268] width 13 height 7
click at [242, 265] on p at bounding box center [297, 268] width 128 height 7
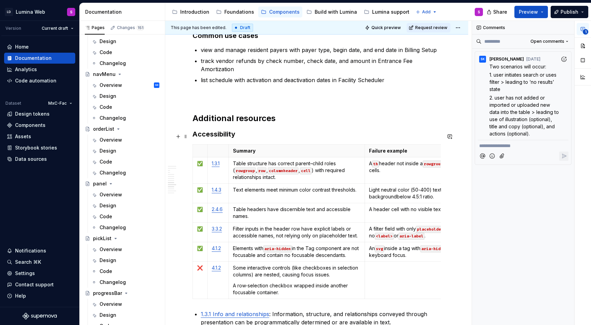
scroll to position [2523, 0]
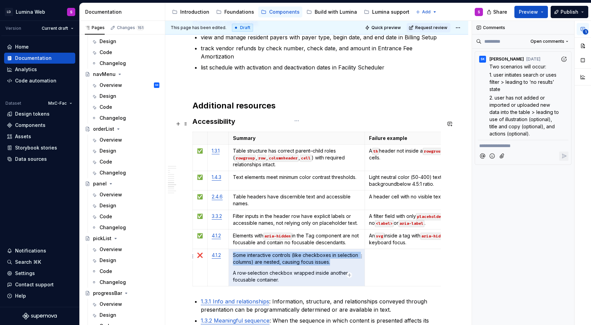
drag, startPoint x: 281, startPoint y: 267, endPoint x: 236, endPoint y: 264, distance: 45.0
click at [236, 270] on p "A row‐selection checkbox wrapped inside another focusable container." at bounding box center [297, 277] width 128 height 14
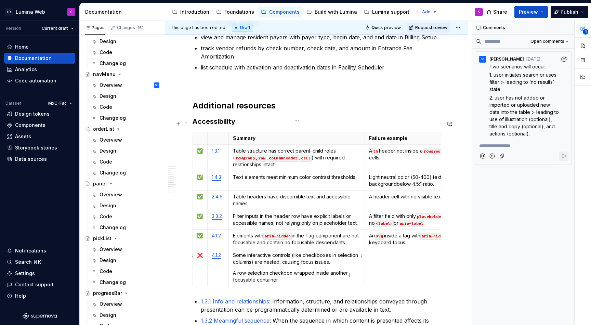
click at [297, 270] on p "A row‐selection checkbox wrapped inside another focusable container." at bounding box center [297, 277] width 128 height 14
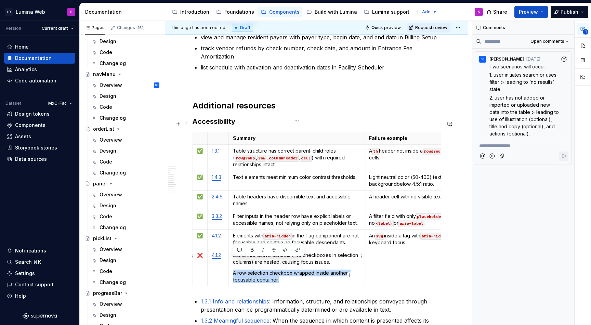
click at [234, 270] on p "A row‐selection checkbox wrapped inside another focusable container." at bounding box center [297, 277] width 128 height 14
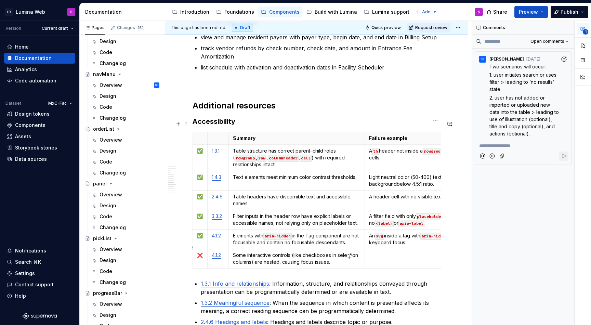
click at [385, 251] on td at bounding box center [435, 259] width 141 height 20
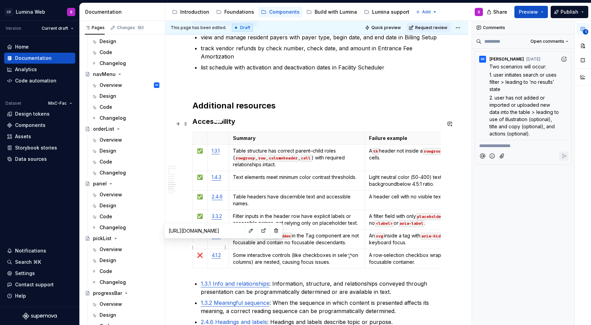
click at [213, 252] on link "4.1.2" at bounding box center [216, 255] width 9 height 6
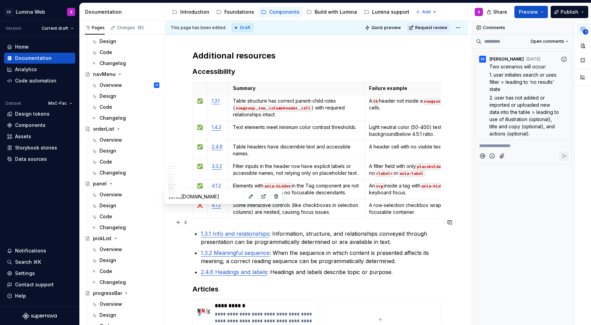
scroll to position [2604, 0]
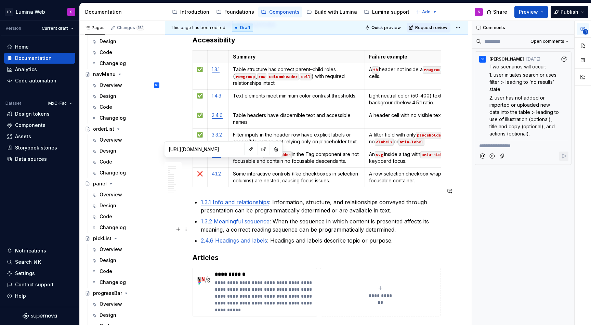
click at [396, 236] on p "2.4.6 Headings and labels : Headings and labels describe topic or purpose." at bounding box center [321, 240] width 240 height 8
click at [201, 198] on li "1.3.1 Info and relationships : Information, structure, and relationships convey…" at bounding box center [321, 206] width 240 height 16
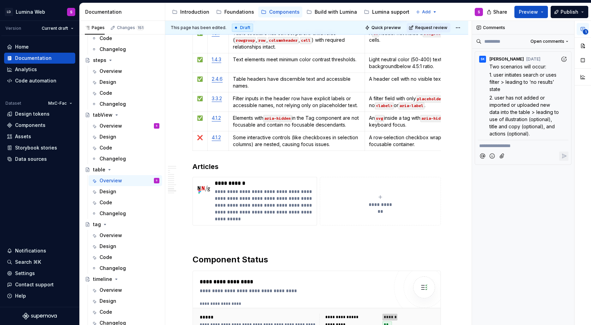
scroll to position [1660, 0]
click at [564, 69] on div "SK Swanand Kalugade May 27 Two scenarios will occur: 1. user initiates search o…" at bounding box center [523, 95] width 96 height 86
type textarea "*"
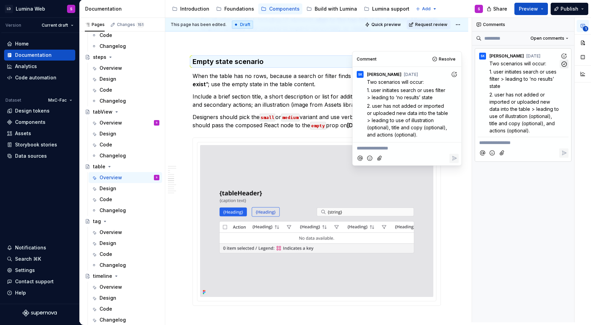
scroll to position [1876, 0]
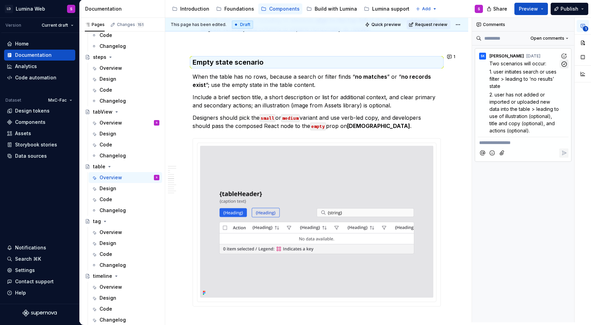
click at [567, 63] on icon "button" at bounding box center [564, 64] width 7 height 7
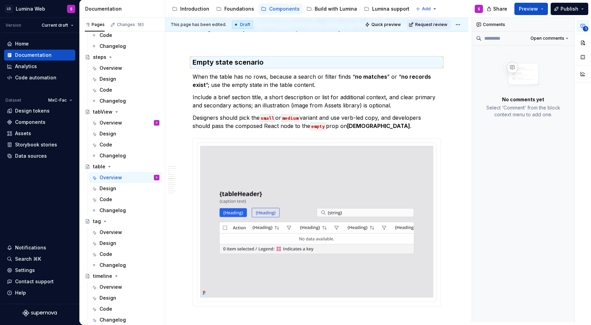
scroll to position [1660, 0]
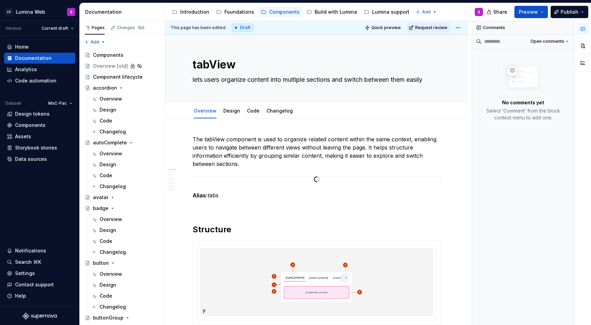
type textarea "*"
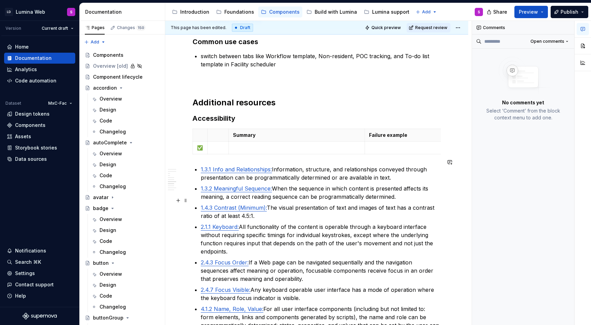
scroll to position [1336, 0]
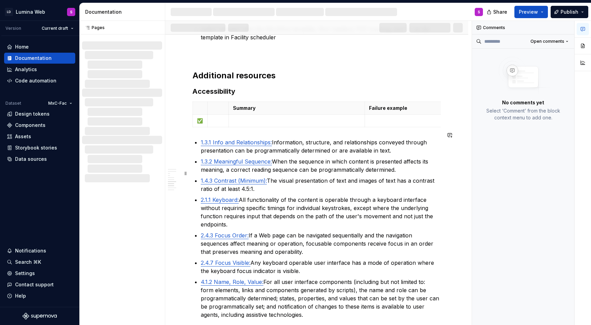
scroll to position [1347, 0]
click at [244, 87] on h3 "Accessibility" at bounding box center [317, 92] width 248 height 10
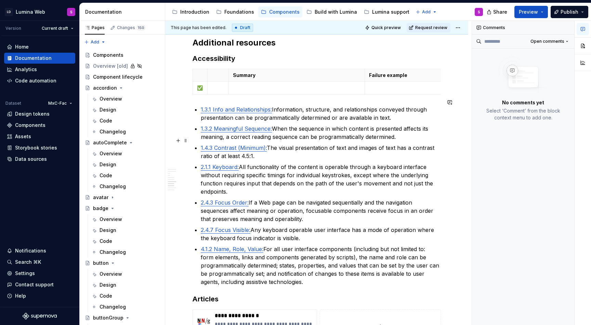
scroll to position [1316, 0]
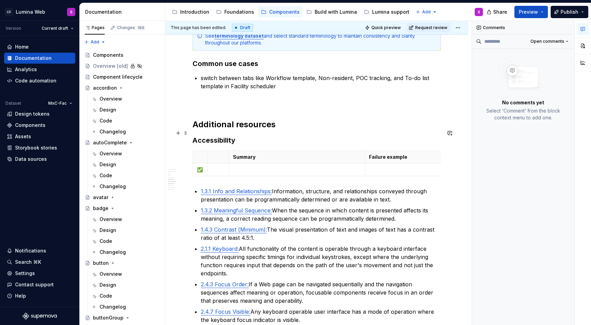
click at [240, 136] on h3 "Accessibility" at bounding box center [317, 141] width 248 height 10
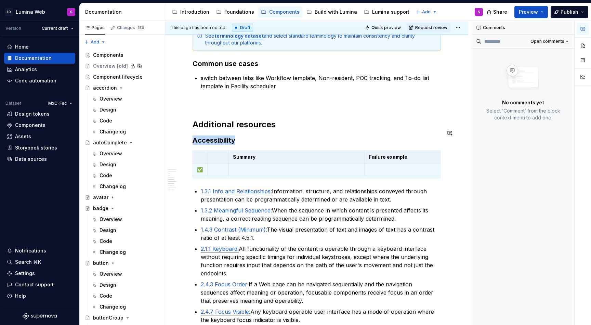
copy h3 "Accessibility"
type textarea "*"
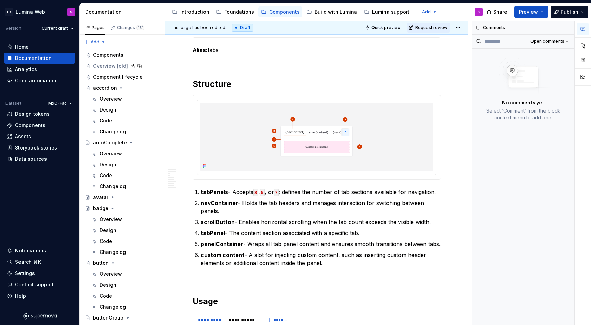
scroll to position [0, 0]
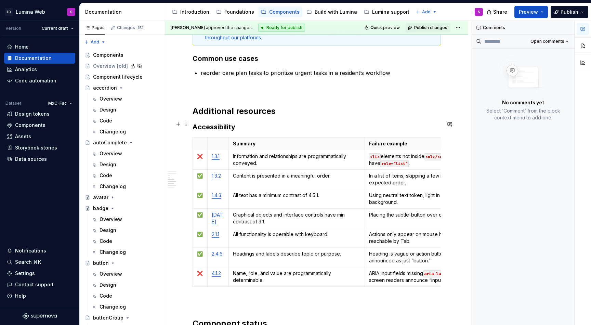
scroll to position [1211, 0]
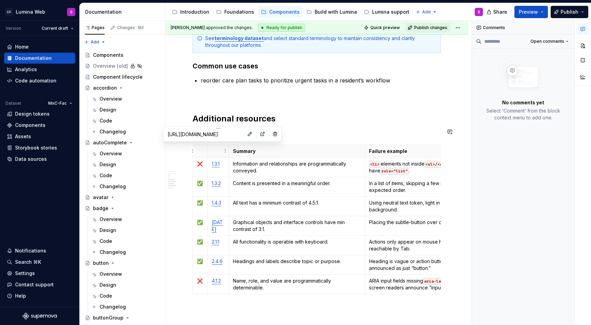
click at [214, 161] on link "1.3.1" at bounding box center [216, 164] width 8 height 6
copy link "1.3.1"
click at [219, 200] on link "1.4.3" at bounding box center [217, 203] width 10 height 6
copy link "1.4.3"
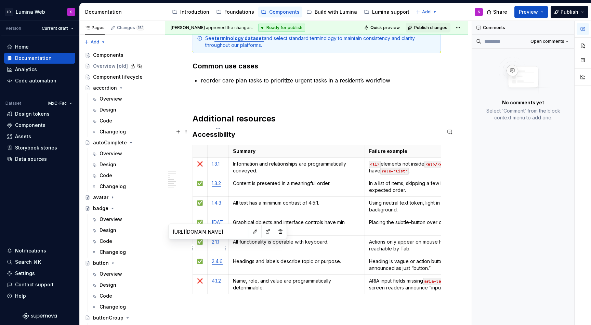
click at [219, 258] on link "2.4.6" at bounding box center [217, 261] width 11 height 6
copy link "2.4.6"
click at [221, 255] on td "2.4.6" at bounding box center [217, 265] width 21 height 20
click at [220, 278] on link "4.1.2" at bounding box center [216, 281] width 9 height 6
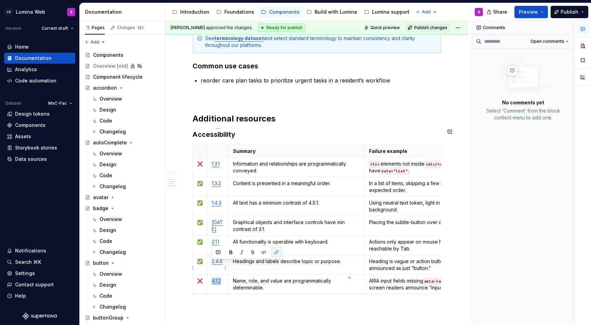
copy link "4.1.2"
type textarea "*"
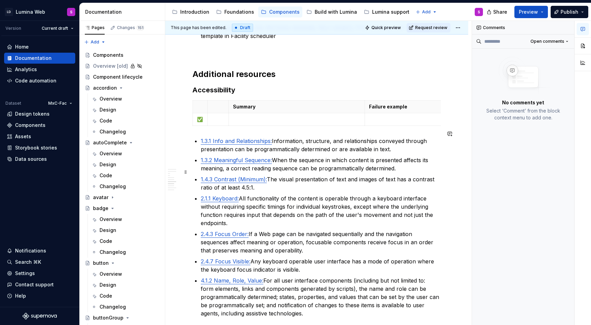
scroll to position [1352, 0]
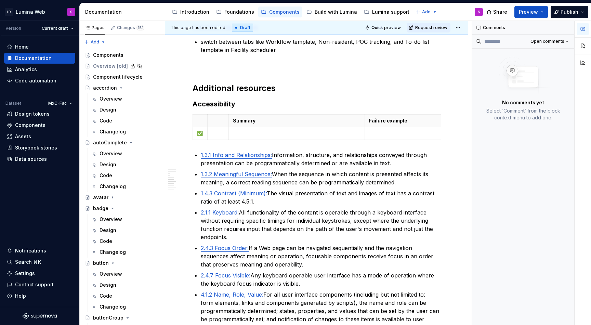
type textarea "*"
click at [218, 130] on p at bounding box center [218, 133] width 13 height 7
click at [193, 127] on html "LD Lumina Web S Version Current draft Home Documentation Analytics Code automat…" at bounding box center [295, 162] width 591 height 325
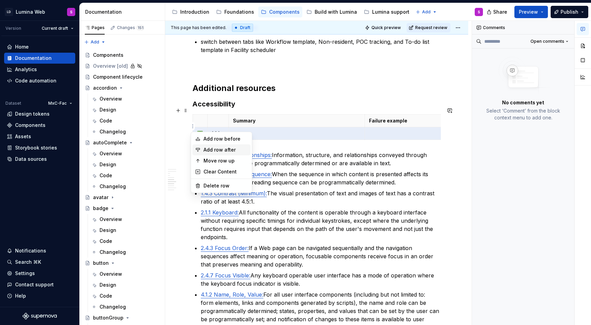
click at [200, 153] on div "Add row after" at bounding box center [222, 149] width 58 height 11
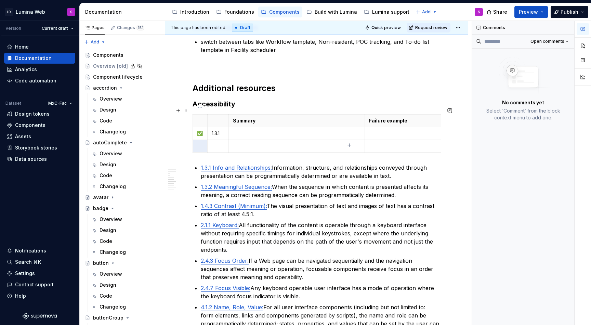
click at [192, 140] on html "LD Lumina Web S Version Current draft Home Documentation Analytics Code automat…" at bounding box center [295, 162] width 591 height 325
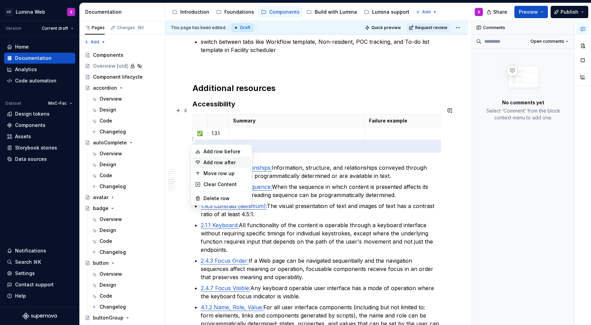
click at [196, 165] on icon at bounding box center [197, 162] width 5 height 5
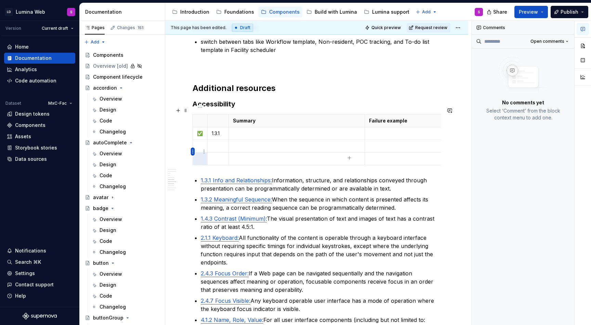
click at [192, 154] on html "LD Lumina Web S Version Current draft Home Documentation Analytics Code automat…" at bounding box center [295, 162] width 591 height 325
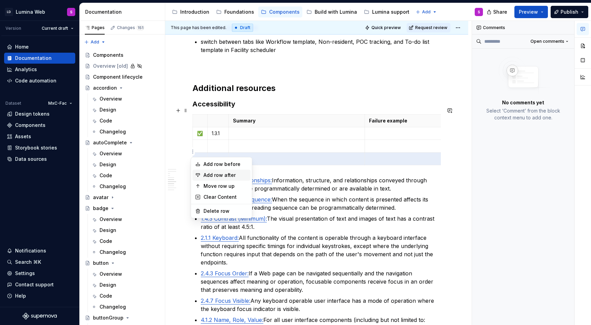
click at [199, 178] on div "Add row after" at bounding box center [222, 175] width 58 height 11
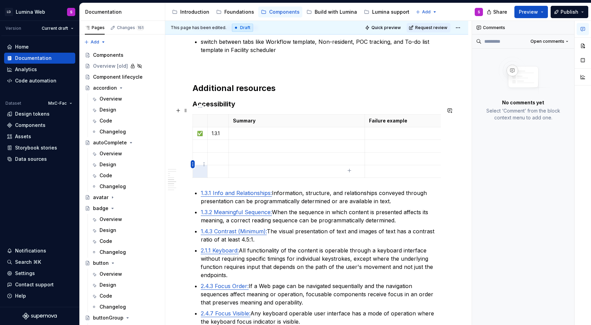
click at [193, 165] on html "LD Lumina Web S Version Current draft Home Documentation Analytics Code automat…" at bounding box center [295, 162] width 591 height 325
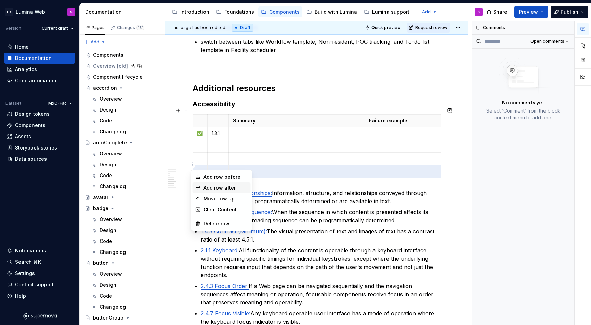
click at [195, 188] on icon at bounding box center [197, 187] width 5 height 5
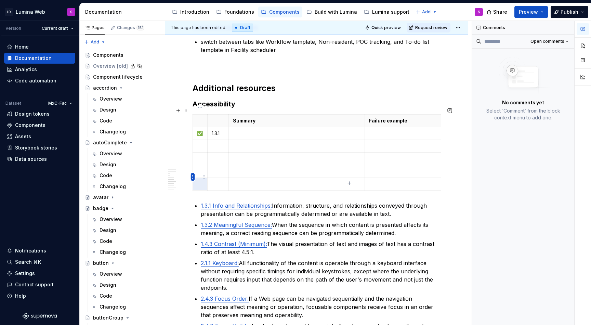
click at [193, 177] on html "LD Lumina Web S Version Current draft Home Documentation Analytics Code automat…" at bounding box center [295, 162] width 591 height 325
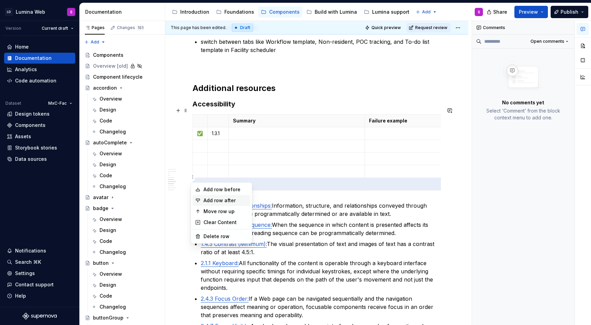
click at [204, 200] on div "Add row after" at bounding box center [226, 200] width 44 height 7
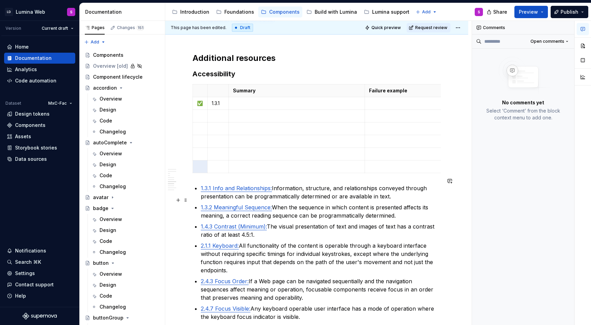
scroll to position [1388, 0]
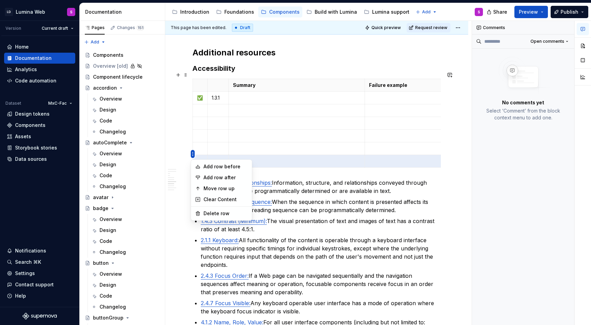
click at [192, 155] on html "LD Lumina Web S Version Current draft Home Documentation Analytics Code automat…" at bounding box center [295, 162] width 591 height 325
click at [197, 176] on icon at bounding box center [198, 177] width 4 height 3
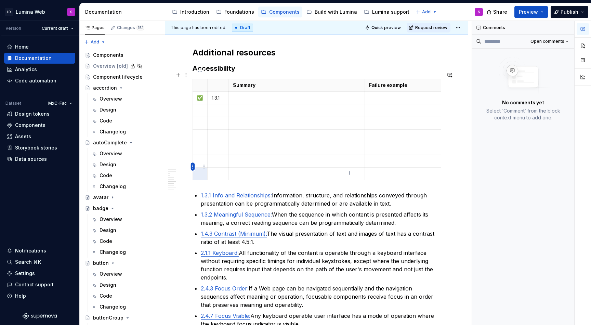
click at [193, 166] on html "LD Lumina Web S Version Current draft Home Documentation Analytics Code automat…" at bounding box center [295, 162] width 591 height 325
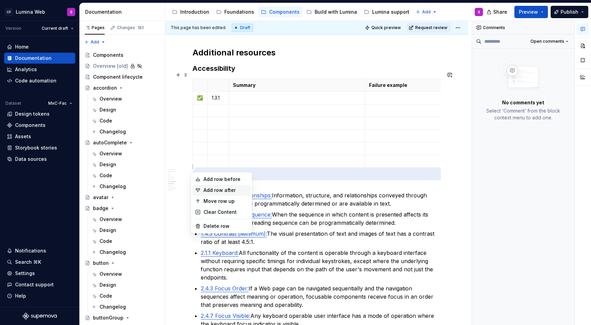
click at [202, 189] on div "Add row after" at bounding box center [222, 190] width 58 height 11
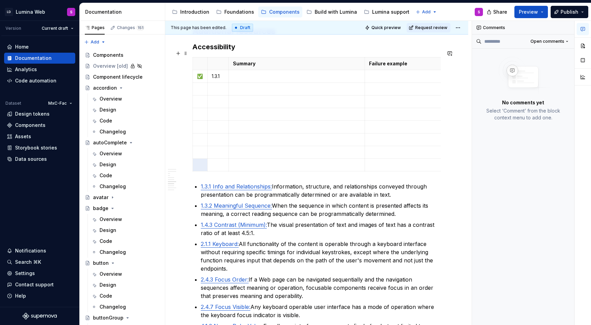
scroll to position [1394, 0]
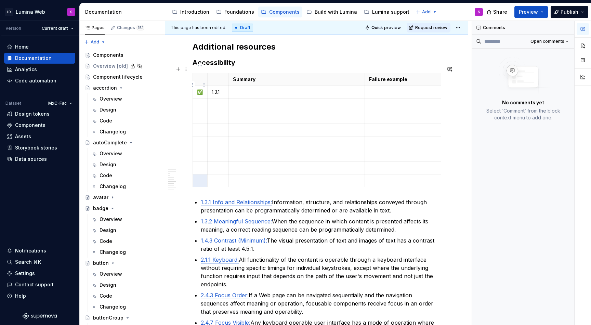
click at [201, 89] on p "✅" at bounding box center [200, 92] width 6 height 7
copy p "✅"
click at [198, 101] on p at bounding box center [200, 104] width 6 height 7
click at [198, 114] on p at bounding box center [200, 117] width 6 height 7
click at [198, 127] on p at bounding box center [200, 130] width 6 height 7
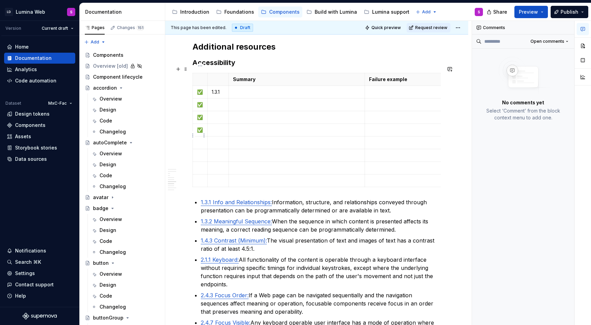
click at [199, 139] on p at bounding box center [200, 142] width 6 height 7
click at [199, 152] on p at bounding box center [200, 155] width 6 height 7
click at [199, 165] on p at bounding box center [200, 168] width 6 height 7
click at [199, 177] on p at bounding box center [200, 180] width 6 height 7
click at [193, 174] on html "LD Lumina Web S Version Current draft Home Documentation Analytics Code automat…" at bounding box center [295, 162] width 591 height 325
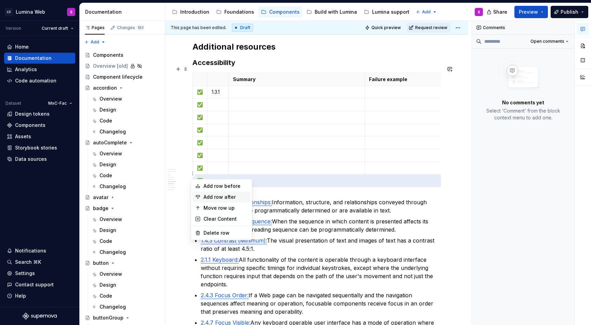
click at [201, 197] on div "Add row after" at bounding box center [222, 197] width 58 height 11
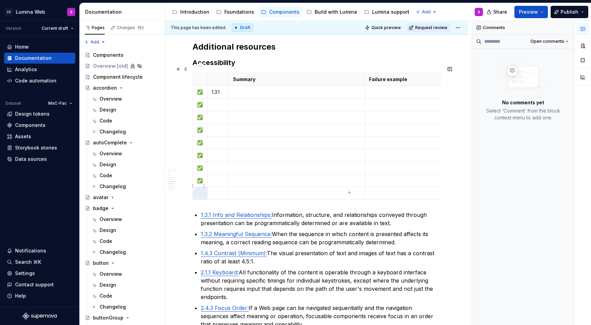
click at [199, 190] on p at bounding box center [200, 193] width 6 height 7
click at [193, 185] on html "LD Lumina Web S Version Current draft Home Documentation Analytics Code automat…" at bounding box center [295, 162] width 591 height 325
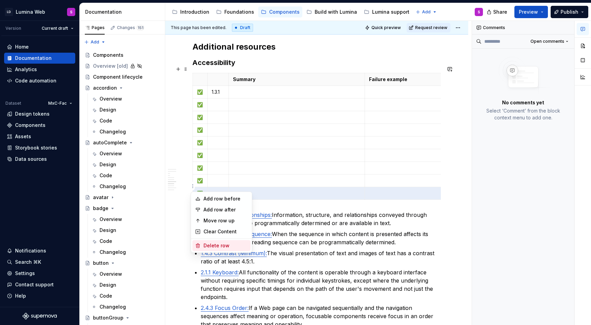
click at [216, 244] on div "Delete row" at bounding box center [226, 245] width 44 height 7
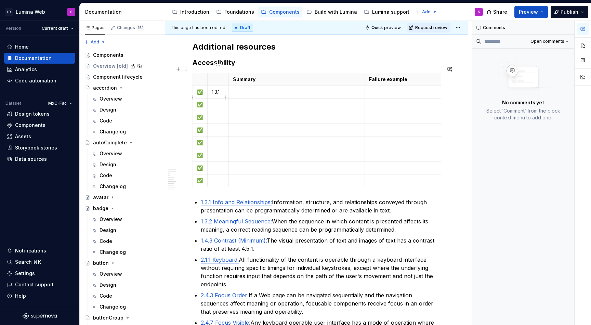
click at [221, 101] on p at bounding box center [218, 104] width 13 height 7
click at [216, 114] on p at bounding box center [218, 117] width 13 height 7
click at [218, 124] on td at bounding box center [217, 130] width 21 height 13
click at [214, 139] on p at bounding box center [218, 142] width 13 height 7
click at [215, 152] on td at bounding box center [217, 155] width 21 height 13
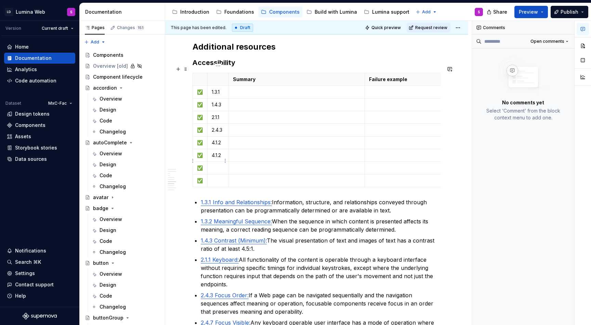
click at [216, 165] on p at bounding box center [218, 168] width 13 height 7
click at [216, 177] on p at bounding box center [218, 180] width 13 height 7
click at [217, 89] on p "1.3.1" at bounding box center [218, 92] width 13 height 7
click at [216, 101] on p "1.4.3" at bounding box center [218, 104] width 13 height 7
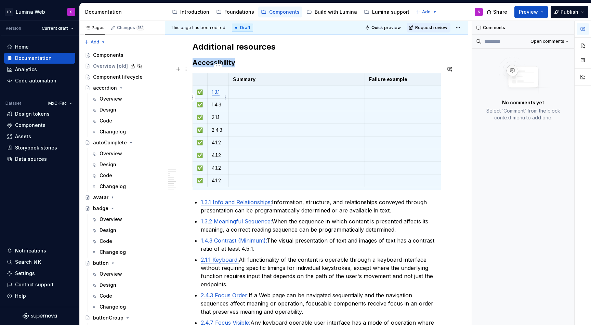
click at [216, 101] on p "1.4.3" at bounding box center [218, 104] width 13 height 7
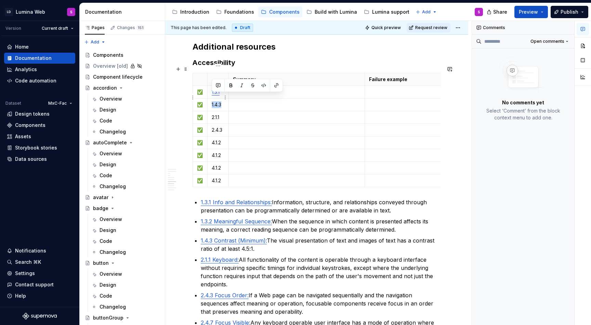
click at [216, 101] on p "1.4.3" at bounding box center [218, 104] width 13 height 7
click at [216, 114] on p "2.1.1" at bounding box center [218, 117] width 13 height 7
click at [274, 141] on tbody "Summary Failure example ✅ 1.3.1 ✅ 1.4.3 ✅ 2.1.1 ✅ 2.4.3 ✅ 4.1.2 ✅ 4.1.2 ✅ 4.1.2…" at bounding box center [349, 130] width 313 height 114
click at [215, 127] on p "2.4.3" at bounding box center [218, 130] width 13 height 7
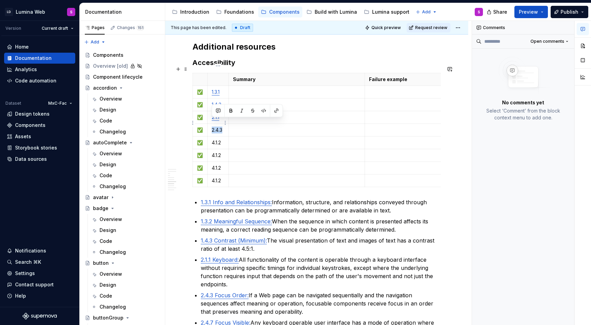
click at [215, 127] on p "2.4.3" at bounding box center [218, 130] width 13 height 7
click at [214, 139] on p "4.1.2" at bounding box center [218, 142] width 13 height 7
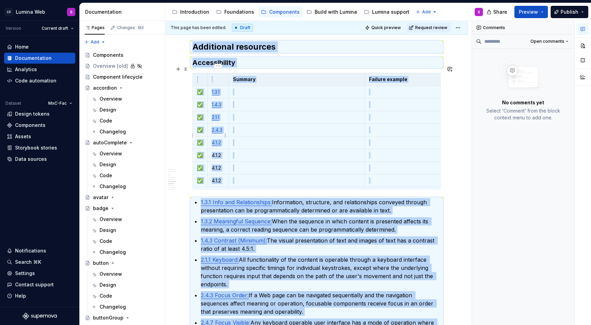
click at [217, 140] on link "4.1.2" at bounding box center [216, 143] width 9 height 6
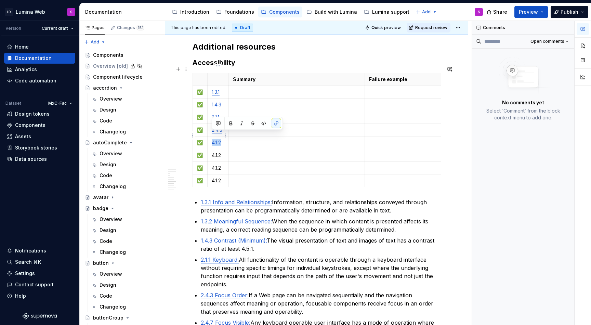
click at [217, 140] on link "4.1.2" at bounding box center [216, 143] width 9 height 6
click at [217, 152] on p "4.1.2" at bounding box center [218, 155] width 13 height 7
click at [220, 165] on p "4.1.2" at bounding box center [218, 168] width 13 height 7
click at [219, 177] on p "4.1.2" at bounding box center [218, 180] width 13 height 7
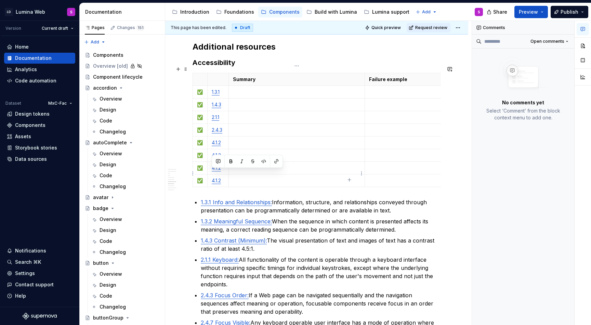
click at [231, 175] on td at bounding box center [297, 180] width 137 height 13
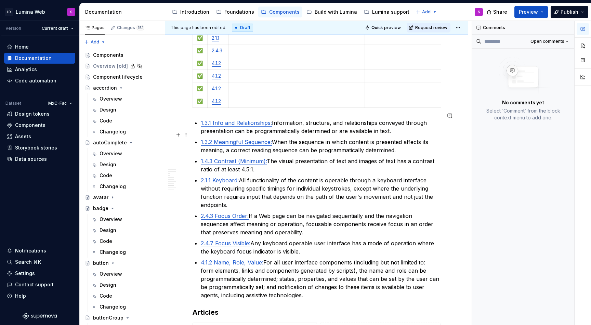
scroll to position [1474, 0]
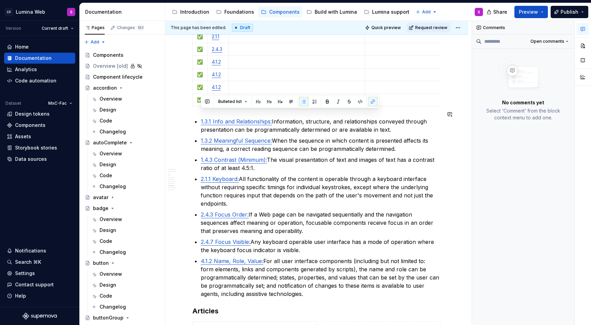
drag, startPoint x: 308, startPoint y: 288, endPoint x: 190, endPoint y: 108, distance: 215.2
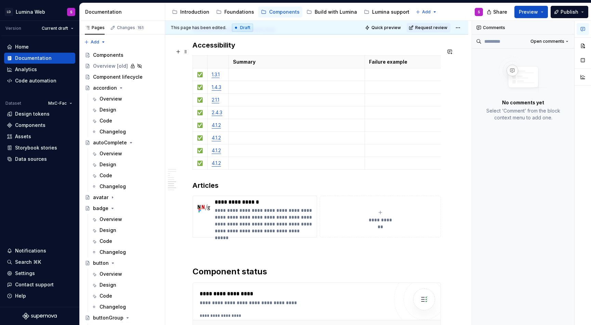
scroll to position [1412, 0]
click at [240, 71] on p at bounding box center [297, 74] width 128 height 7
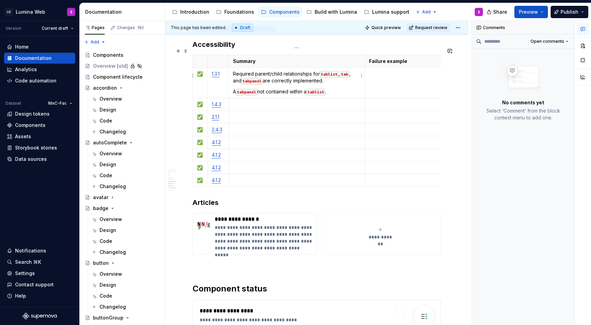
click at [335, 88] on p "A tabpanel not contained within a tablist ." at bounding box center [297, 91] width 128 height 7
click at [232, 85] on td "Required parent/child relationships for tablist , tab , and tabpanel are correc…" at bounding box center [297, 82] width 137 height 30
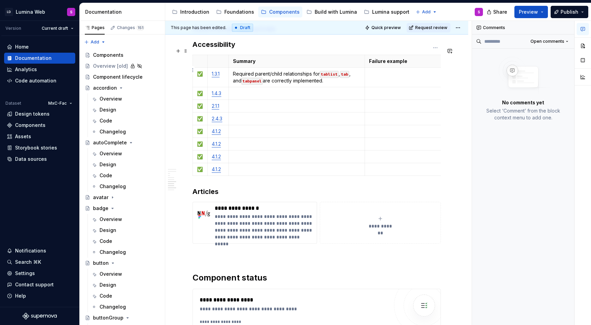
click at [389, 71] on p at bounding box center [435, 74] width 133 height 7
click at [268, 90] on p at bounding box center [297, 93] width 128 height 7
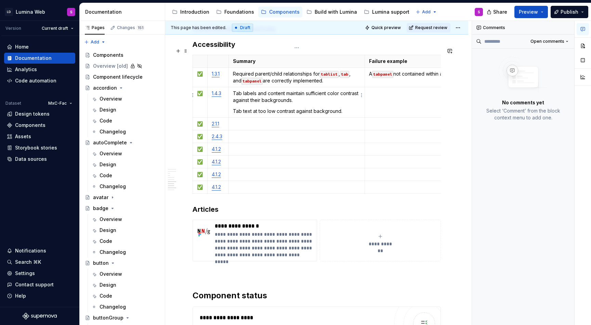
click at [344, 108] on p "Tab text at too low contrast against background." at bounding box center [297, 111] width 128 height 7
click at [233, 108] on p "Tab text at too low contrast against background." at bounding box center [297, 111] width 128 height 7
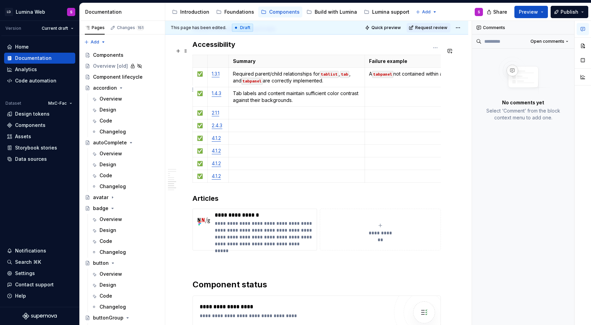
click at [378, 90] on p at bounding box center [435, 93] width 133 height 7
click at [256, 110] on p at bounding box center [297, 113] width 128 height 7
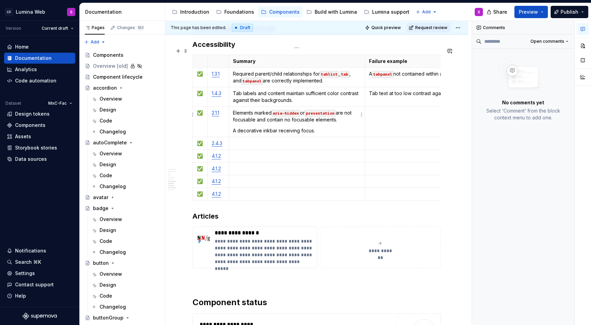
click at [320, 127] on p "A decorative inkbar receiving focus." at bounding box center [297, 130] width 128 height 7
click at [232, 123] on td "Elements marked aria-hidden or presentation are not focusable and contain no fo…" at bounding box center [297, 121] width 137 height 30
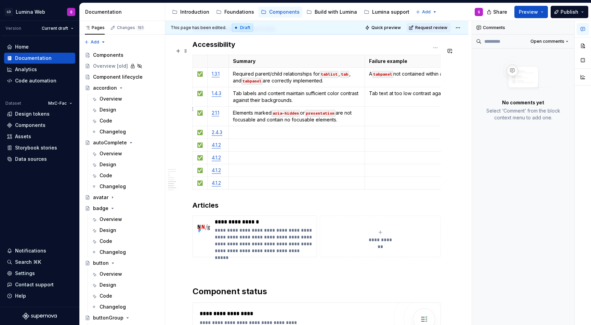
click at [395, 112] on td at bounding box center [435, 116] width 141 height 20
click at [270, 129] on p at bounding box center [297, 132] width 128 height 7
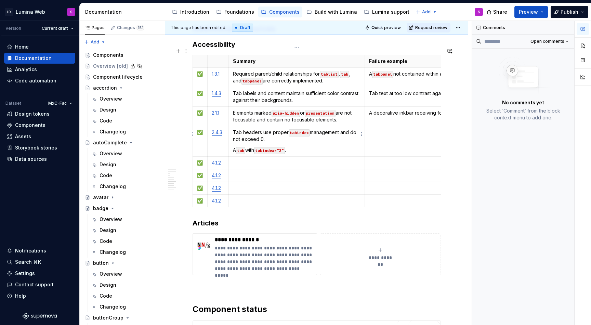
click at [305, 147] on p "A tab with tabindex="2" ." at bounding box center [297, 150] width 128 height 7
click at [233, 147] on p "A tab with tabindex="2" ." at bounding box center [297, 150] width 128 height 7
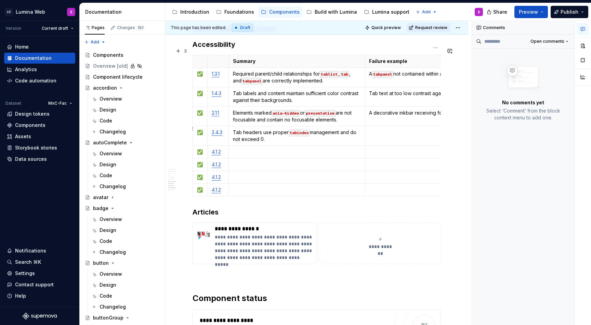
click at [408, 129] on p at bounding box center [435, 132] width 133 height 7
click at [254, 149] on p at bounding box center [297, 152] width 128 height 7
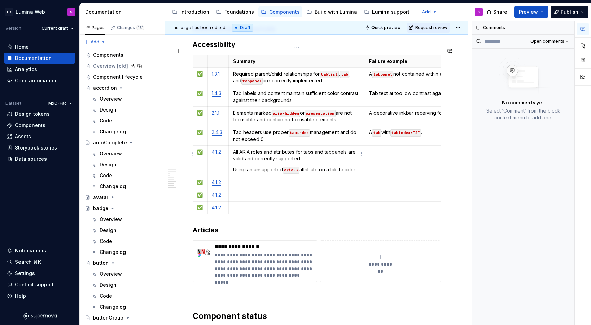
click at [358, 166] on p "Using an unsupported aria-* attribute on a tab header." at bounding box center [297, 169] width 128 height 7
click at [360, 166] on p "Using an unsupported aria-* attribute on a tab header." at bounding box center [297, 169] width 128 height 7
click at [233, 166] on p "Using an unsupported aria-* attribute on a tab header." at bounding box center [297, 169] width 128 height 7
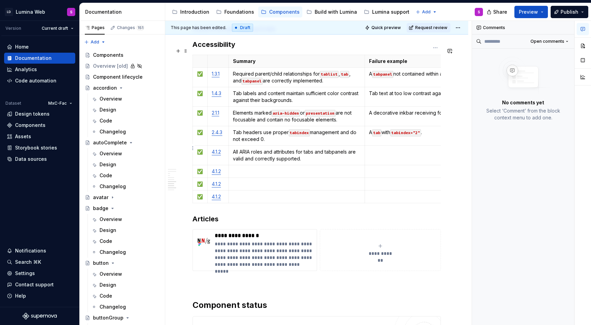
click at [398, 148] on td at bounding box center [435, 155] width 141 height 20
click at [237, 168] on p at bounding box center [297, 171] width 128 height 7
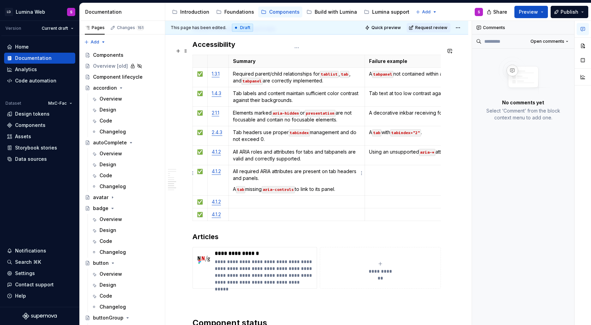
click at [353, 186] on p "A tab missing aria-controls to link to its panel." at bounding box center [297, 189] width 128 height 7
click at [280, 174] on p "All required ARIA attributes are present on tab headers and panels." at bounding box center [297, 175] width 128 height 14
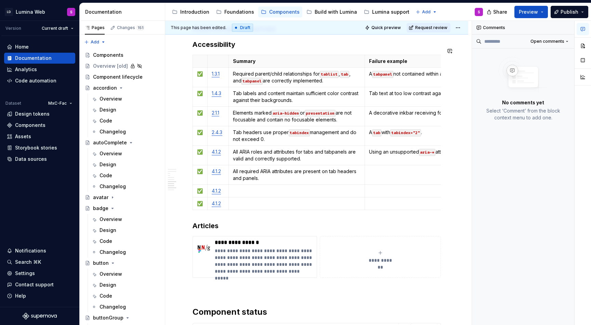
click at [417, 170] on td at bounding box center [435, 175] width 141 height 20
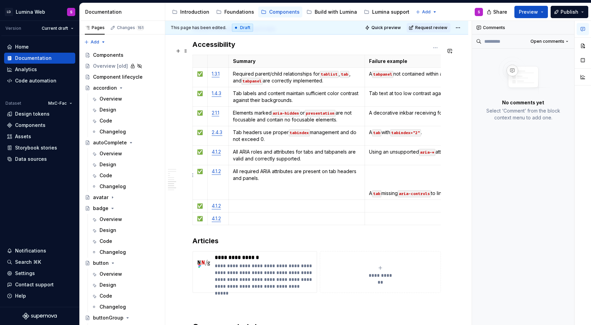
click at [370, 190] on p "A tab missing aria-controls to link to its panel." at bounding box center [435, 193] width 133 height 7
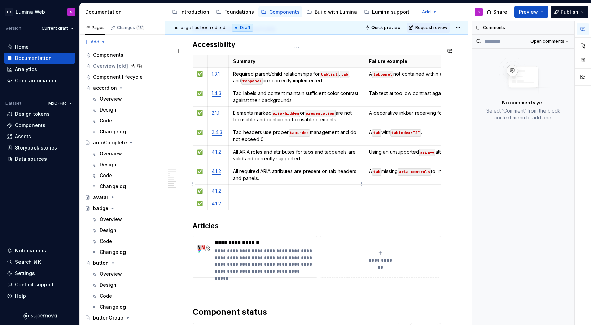
click at [245, 188] on p at bounding box center [297, 191] width 128 height 7
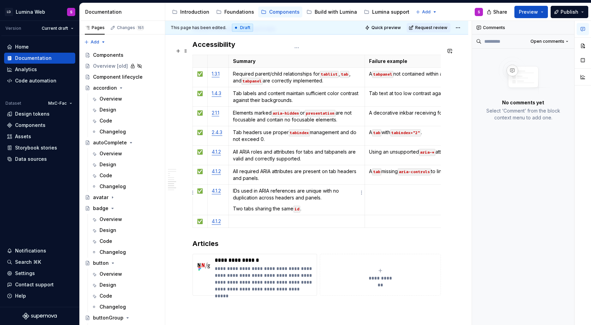
click at [317, 205] on p "Two tabs sharing the same id ." at bounding box center [297, 208] width 128 height 7
click at [233, 205] on p "Two tabs sharing the same id ." at bounding box center [297, 208] width 128 height 7
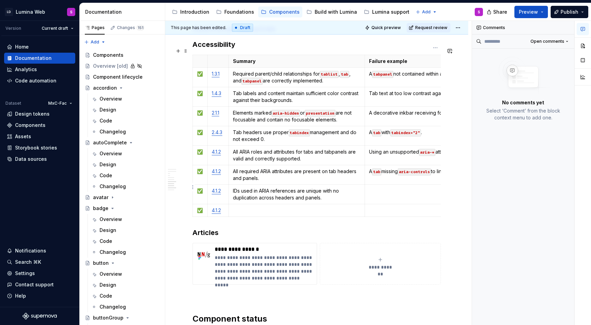
click at [393, 193] on td at bounding box center [435, 194] width 141 height 20
click at [263, 207] on p at bounding box center [297, 210] width 128 height 7
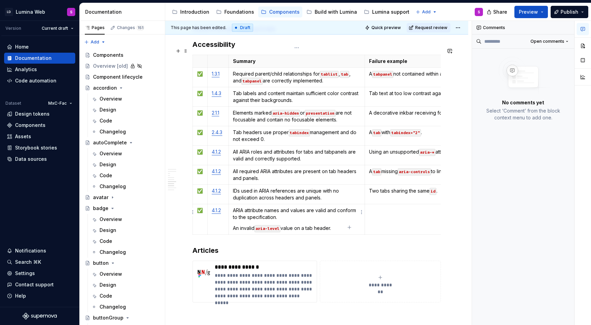
click at [337, 225] on p "An invalid aria-level value on a tab header." at bounding box center [297, 228] width 128 height 7
click at [235, 225] on p "An invalid aria-level value on a tab header." at bounding box center [297, 228] width 128 height 7
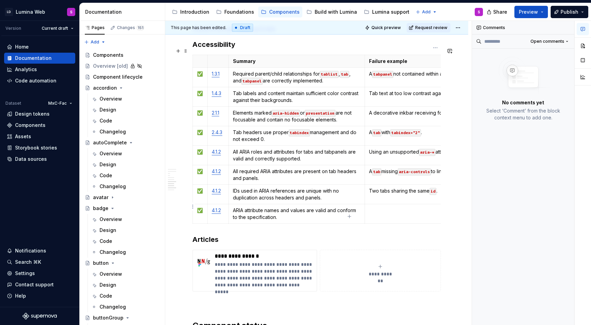
click at [394, 210] on td at bounding box center [435, 214] width 141 height 20
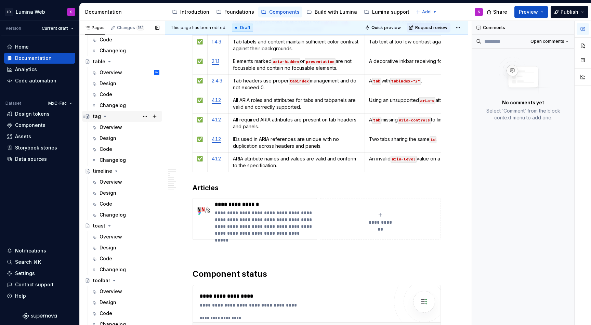
scroll to position [1803, 0]
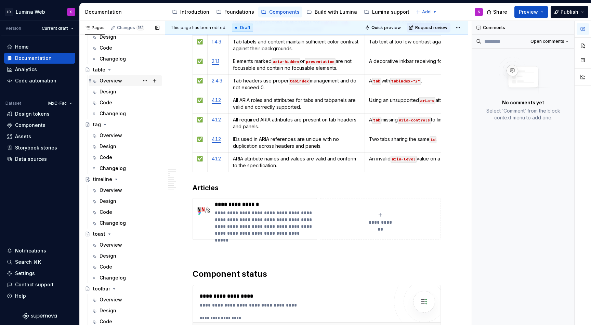
click at [123, 81] on div "Overview SK" at bounding box center [130, 81] width 60 height 10
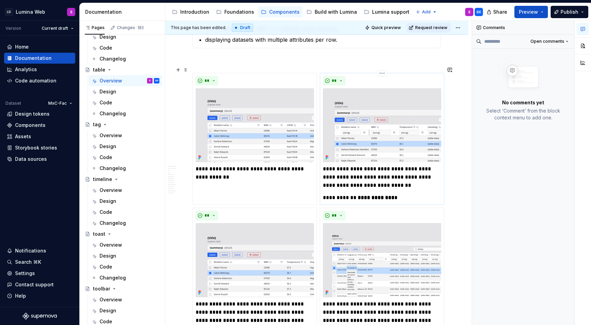
scroll to position [788, 0]
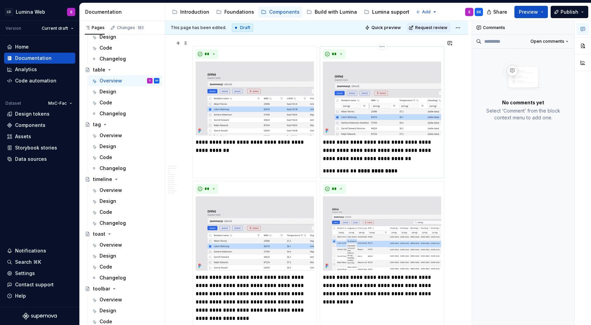
click at [360, 148] on p "**********" at bounding box center [382, 150] width 118 height 25
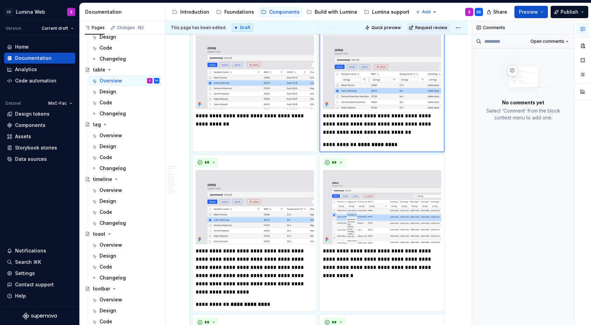
scroll to position [817, 0]
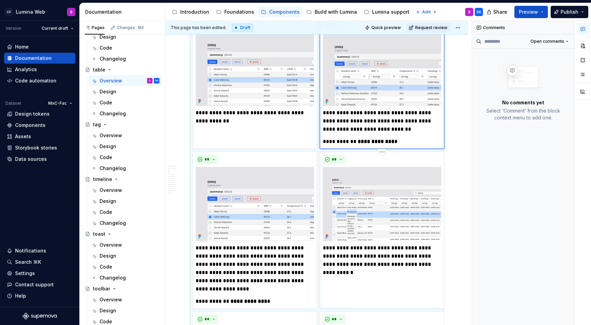
click at [382, 214] on img at bounding box center [382, 204] width 118 height 74
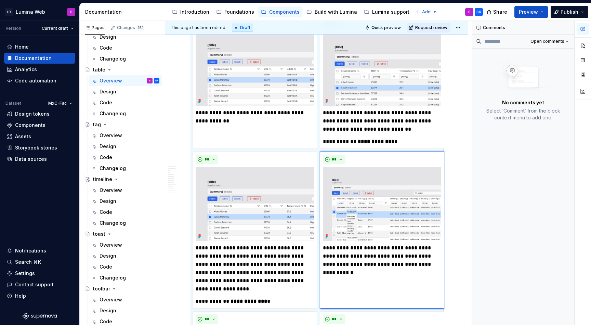
click at [586, 31] on button "button" at bounding box center [583, 29] width 12 height 12
click at [581, 31] on icon "button" at bounding box center [582, 28] width 5 height 5
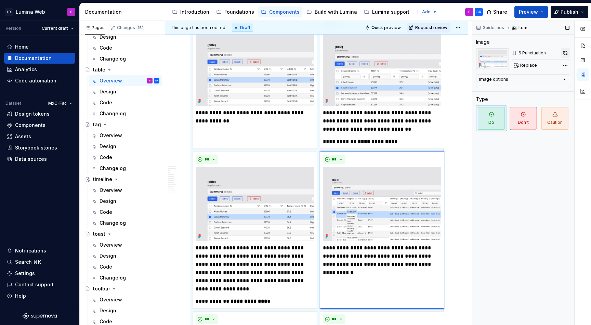
click at [567, 52] on button "button" at bounding box center [566, 53] width 10 height 10
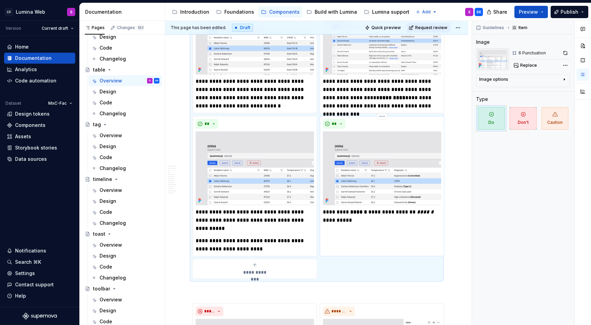
scroll to position [1150, 0]
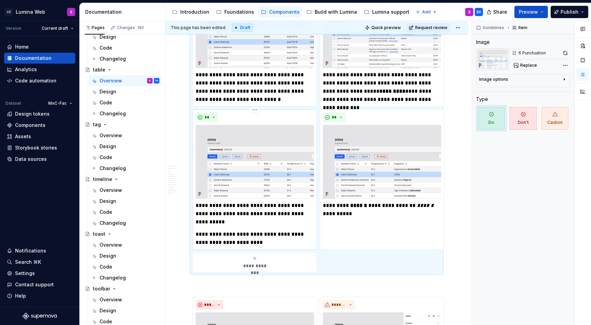
click at [257, 176] on img at bounding box center [255, 162] width 118 height 74
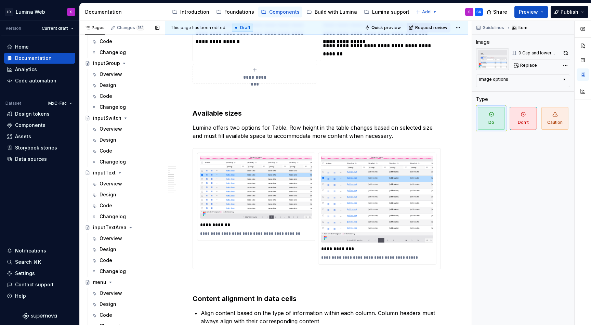
scroll to position [808, 0]
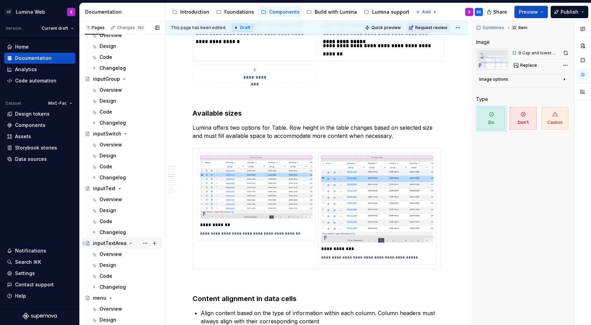
click at [114, 245] on div "inputTextArea" at bounding box center [110, 243] width 34 height 7
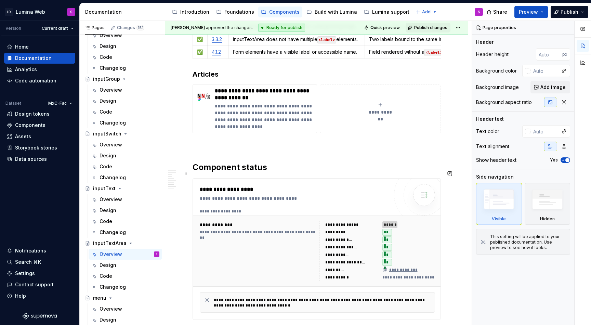
scroll to position [1285, 0]
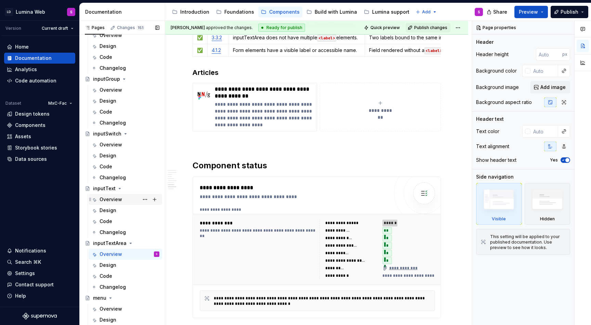
click at [122, 201] on div "Overview" at bounding box center [130, 200] width 60 height 10
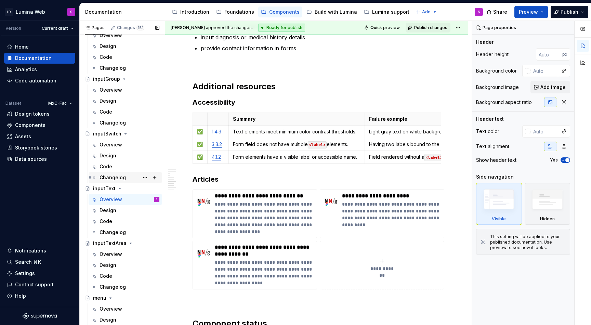
scroll to position [791, 0]
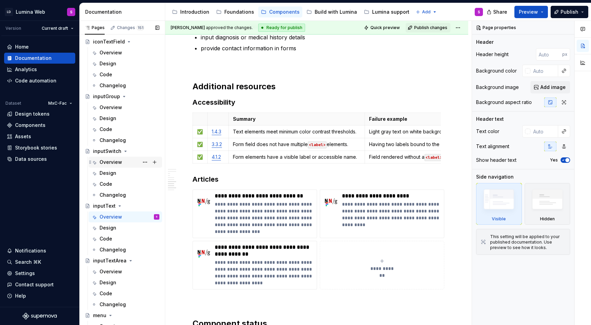
click at [115, 164] on div "Overview" at bounding box center [111, 162] width 23 height 7
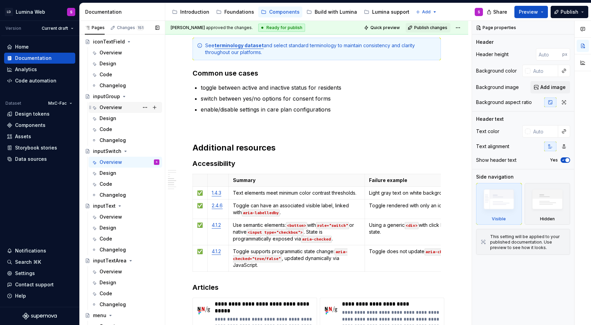
click at [116, 107] on div "Overview" at bounding box center [111, 107] width 23 height 7
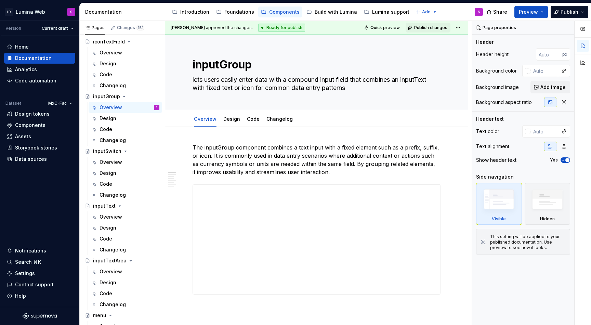
type textarea "*"
